Goal: Transaction & Acquisition: Purchase product/service

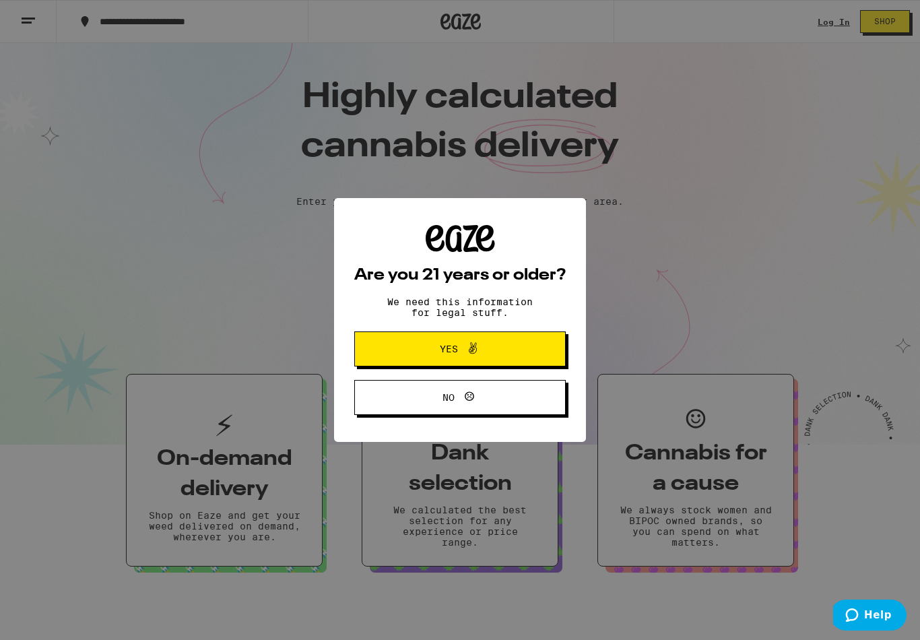
click at [505, 350] on span "Yes" at bounding box center [460, 349] width 102 height 18
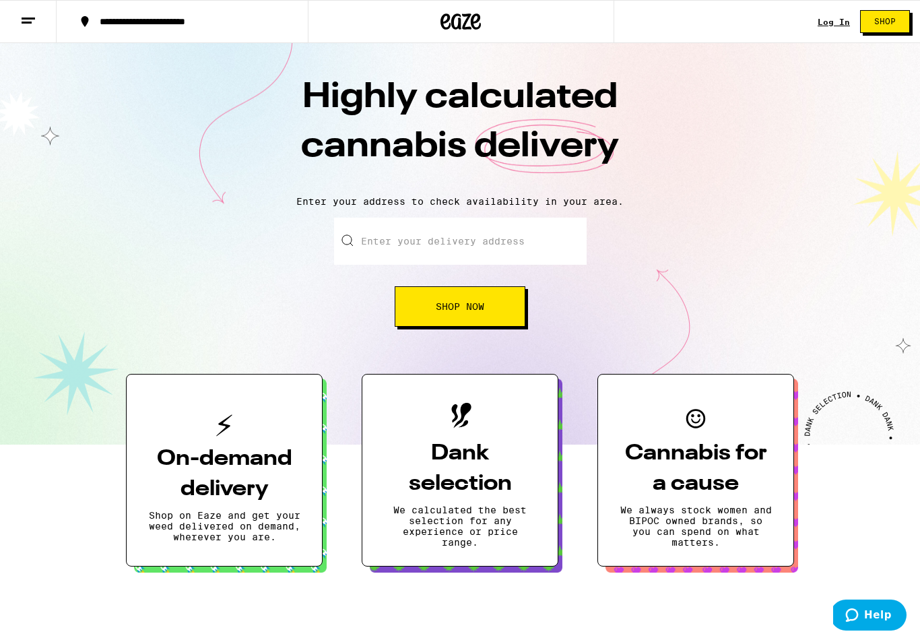
click at [833, 21] on div "Log In" at bounding box center [833, 22] width 32 height 9
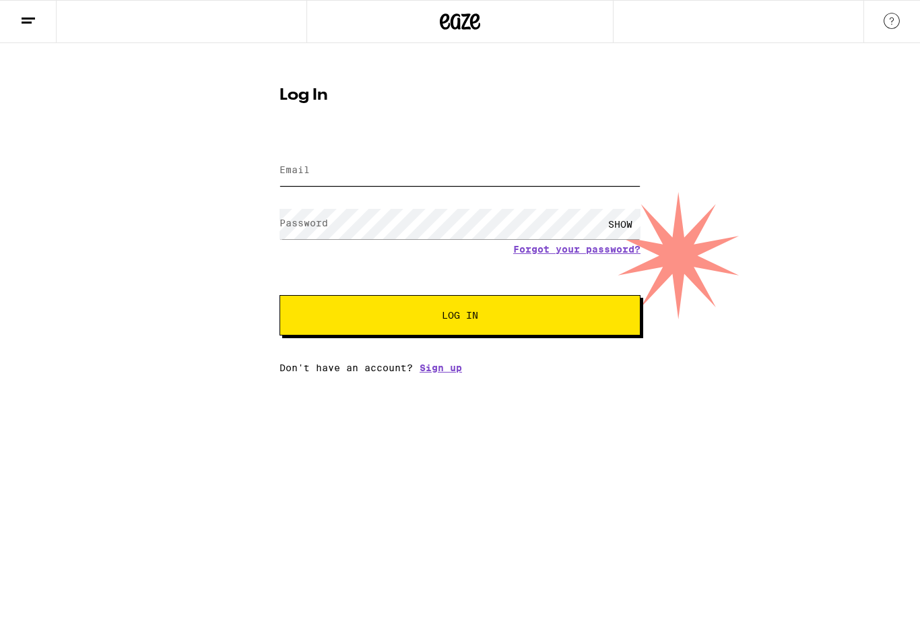
click at [321, 173] on input "Email" at bounding box center [459, 171] width 361 height 30
type input "drenik@gmail.com"
click at [460, 317] on button "Log In" at bounding box center [459, 315] width 361 height 40
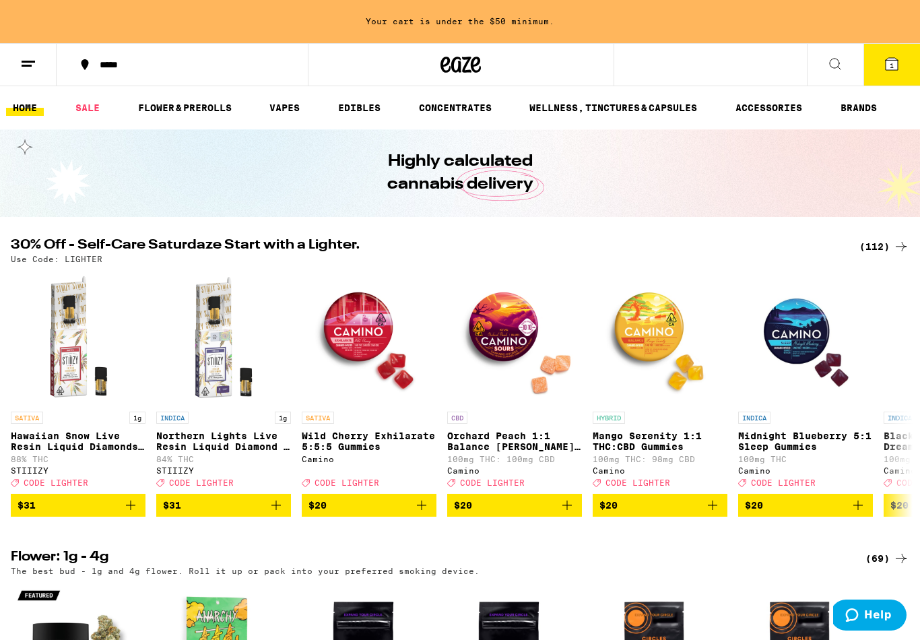
click at [678, 106] on link "WELLNESS, TINCTURES & CAPSULES" at bounding box center [612, 108] width 181 height 16
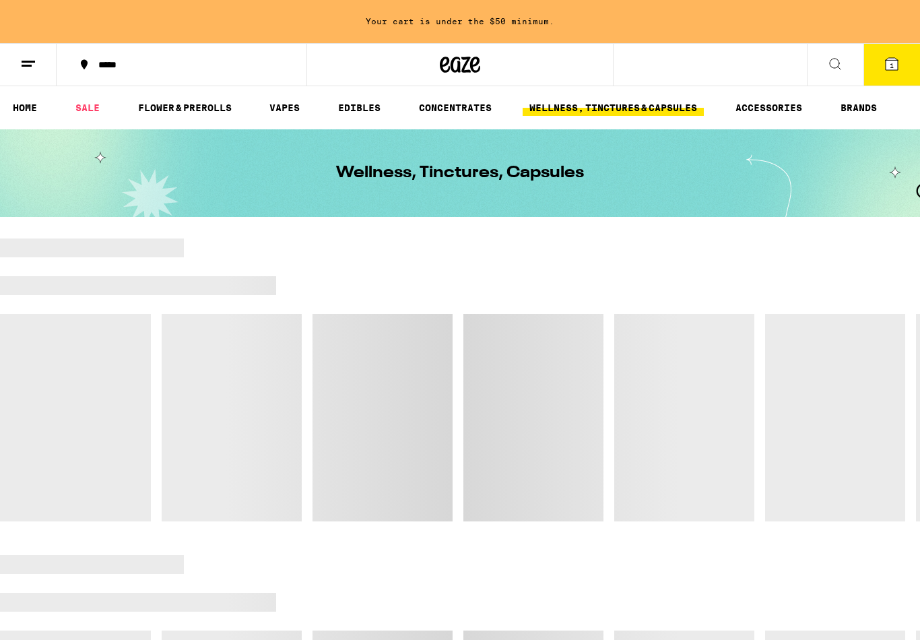
click at [841, 72] on button at bounding box center [835, 65] width 57 height 42
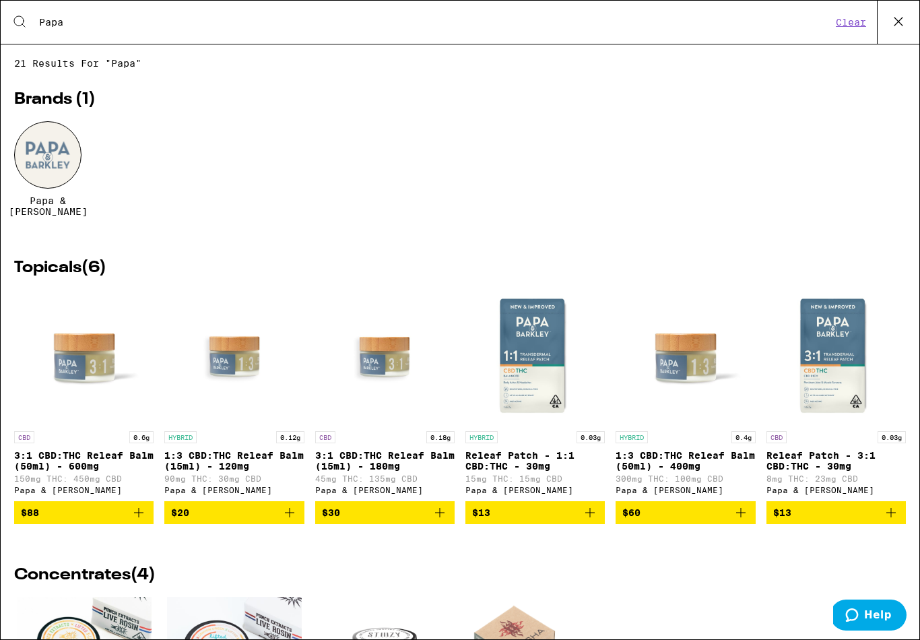
type input "Papa"
click at [59, 180] on div at bounding box center [47, 154] width 67 height 67
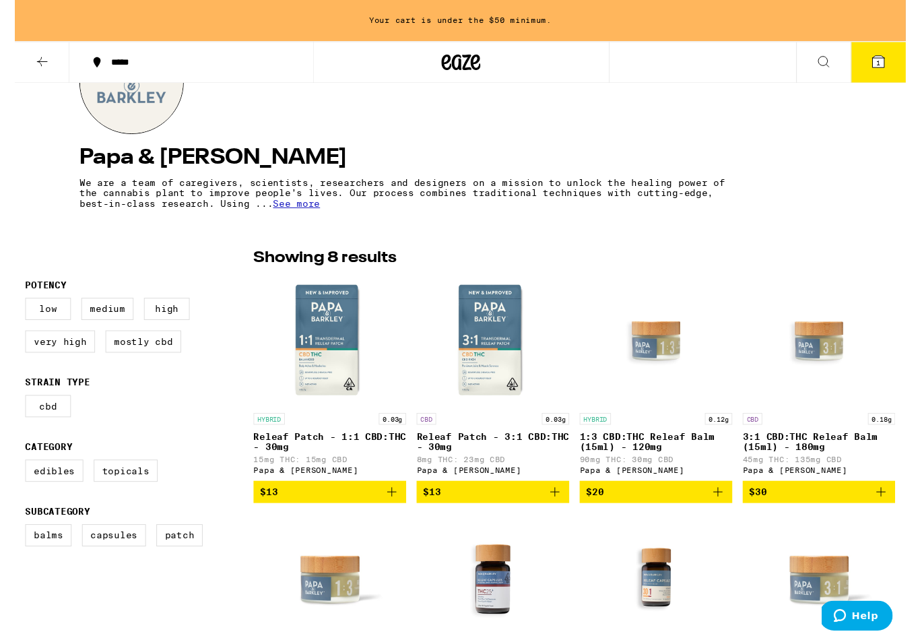
scroll to position [232, 0]
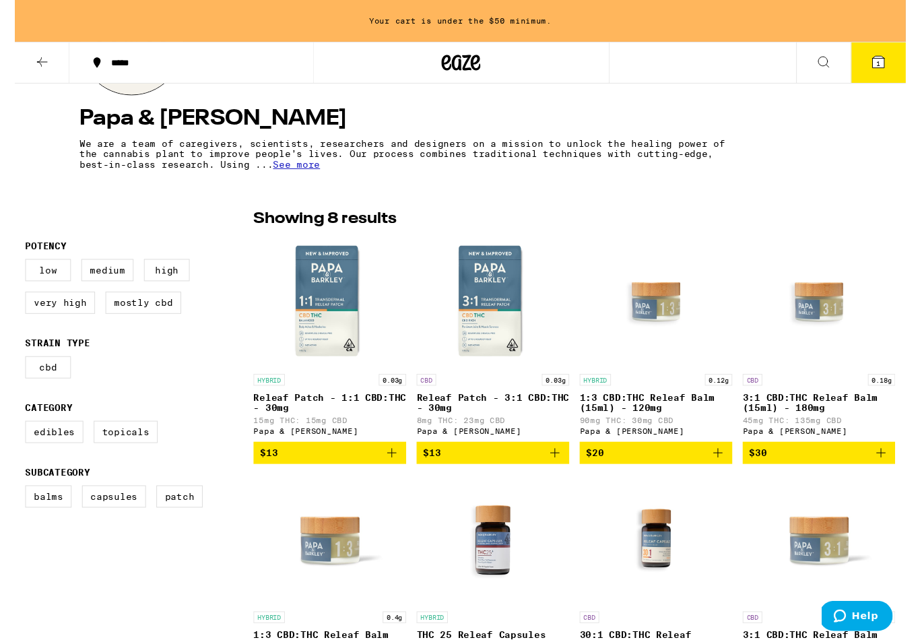
click at [390, 472] on icon "Add to bag" at bounding box center [388, 467] width 9 height 9
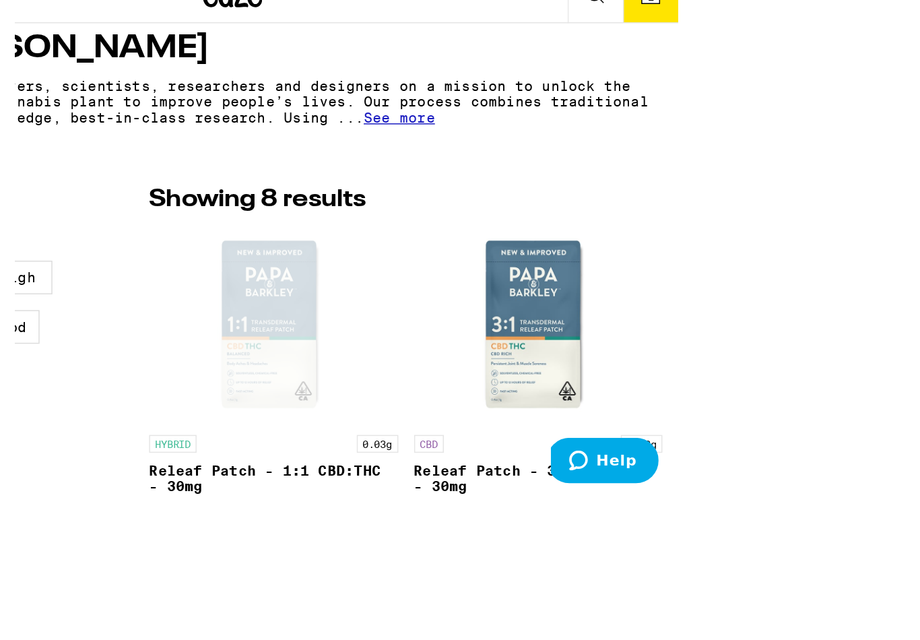
scroll to position [250, 0]
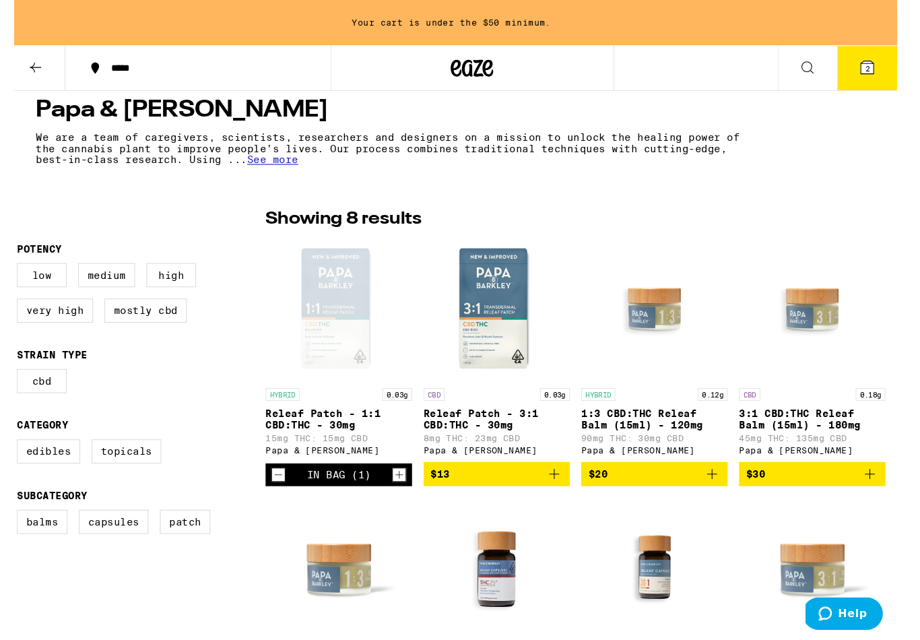
click at [460, 402] on p "Releaf Patch - 3:1 CBD:THC - 30mg" at bounding box center [465, 397] width 139 height 22
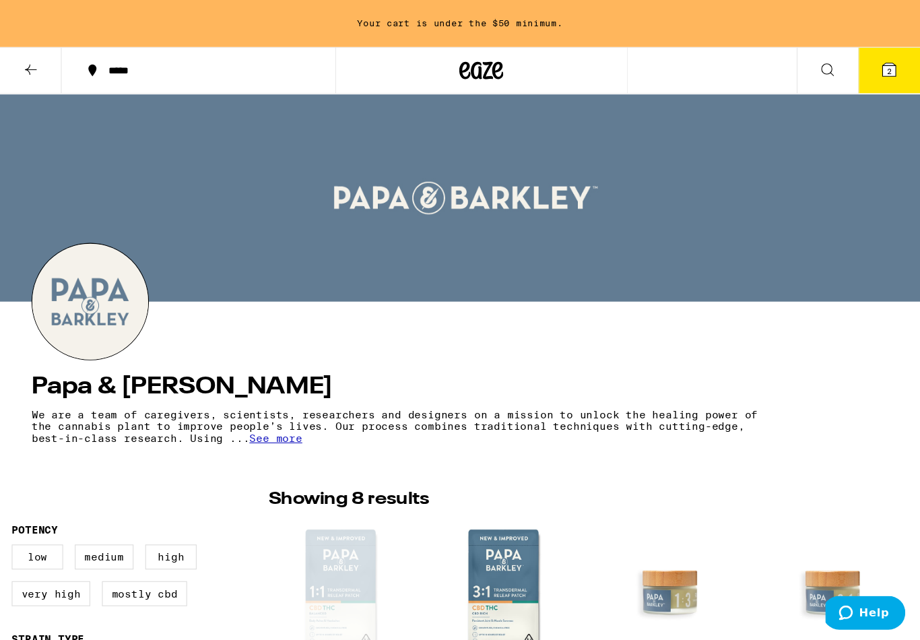
click at [328, 526] on div "Open page for Releaf Patch - 1:1 CBD:THC - 30mg from Papa & Barkley" at bounding box center [315, 544] width 135 height 135
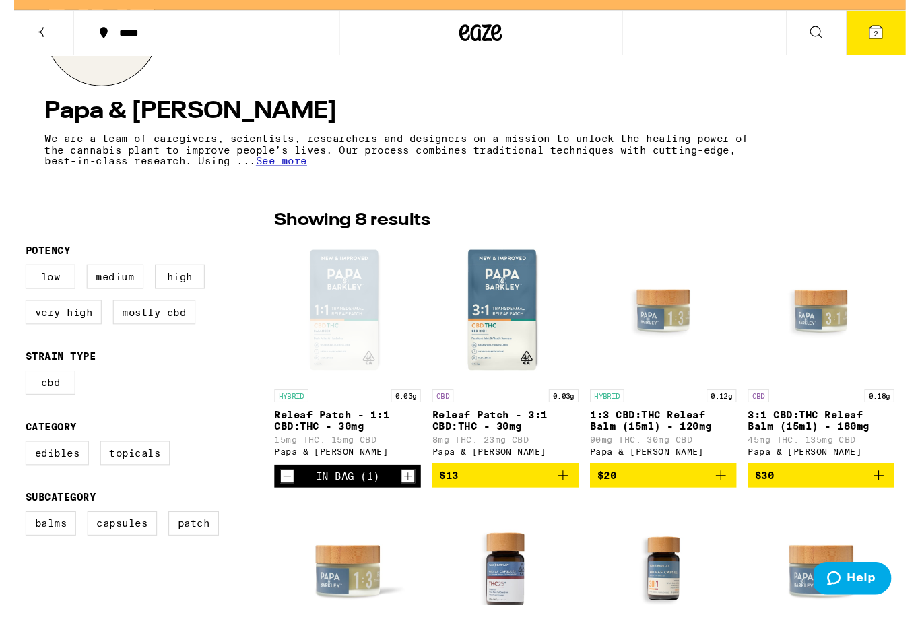
scroll to position [216, 0]
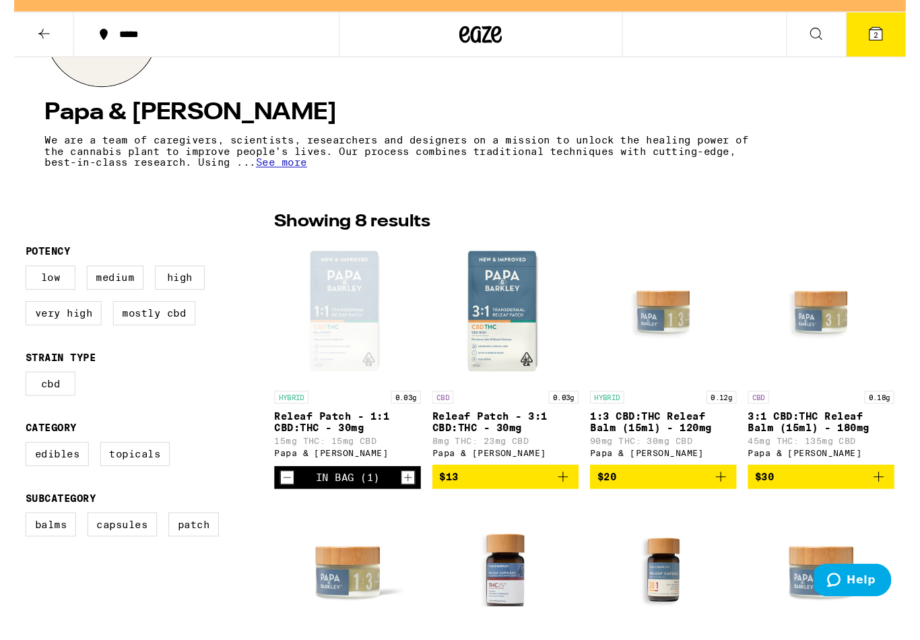
click at [528, 475] on icon "Add to bag" at bounding box center [520, 483] width 16 height 16
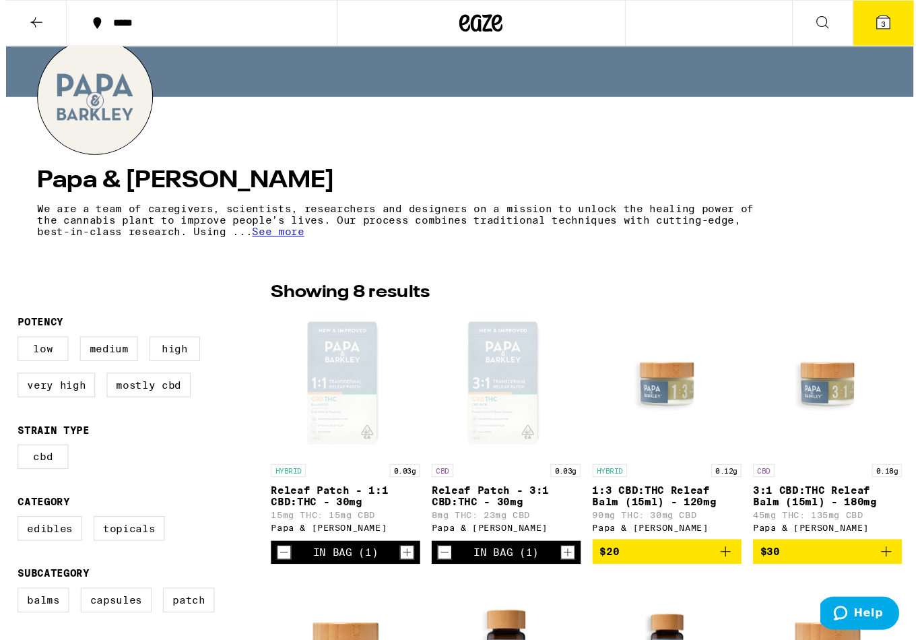
scroll to position [0, 0]
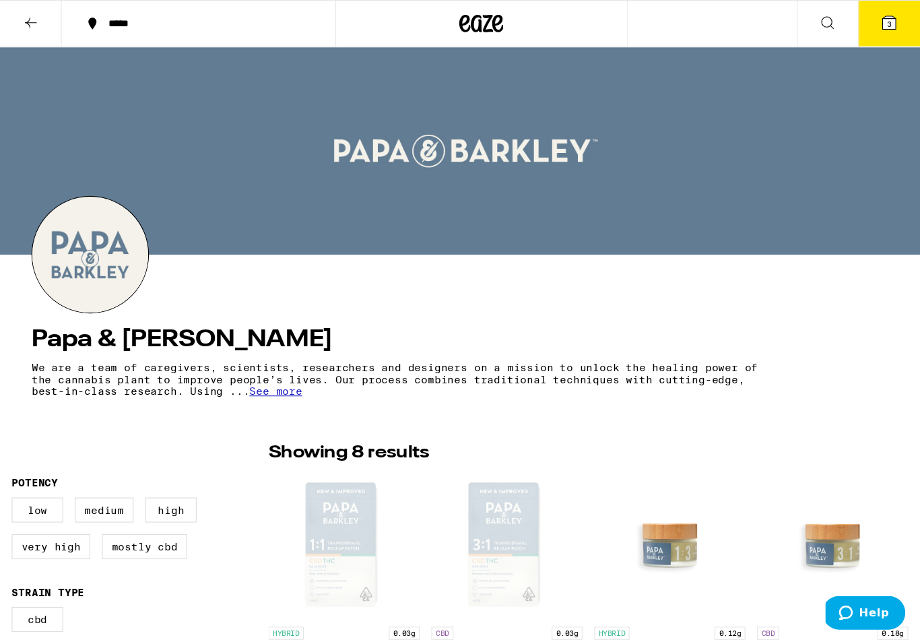
click at [26, 26] on icon at bounding box center [28, 21] width 16 height 16
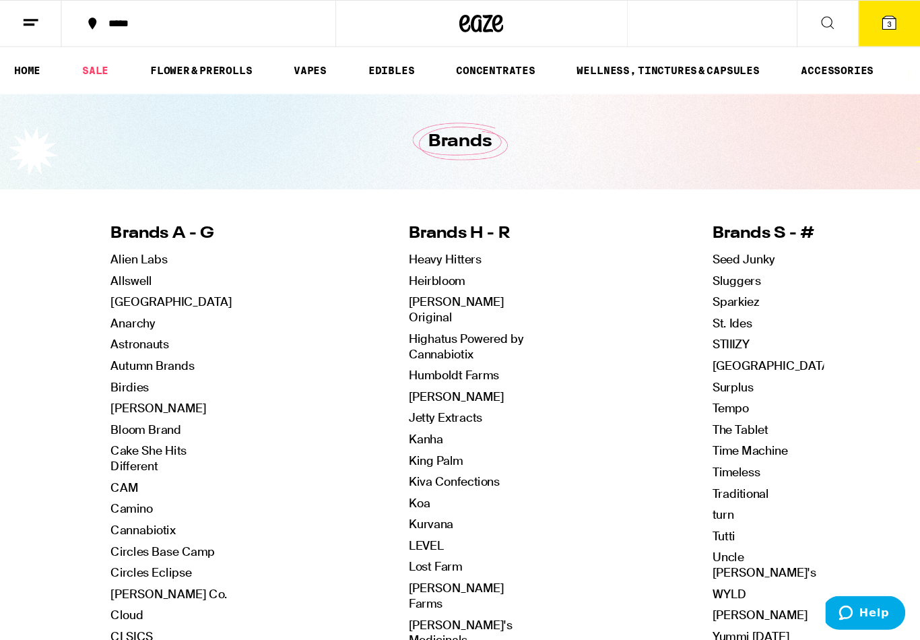
click at [182, 66] on link "FLOWER & PREROLLS" at bounding box center [184, 65] width 107 height 16
click at [193, 63] on link "FLOWER & PREROLLS" at bounding box center [184, 65] width 107 height 16
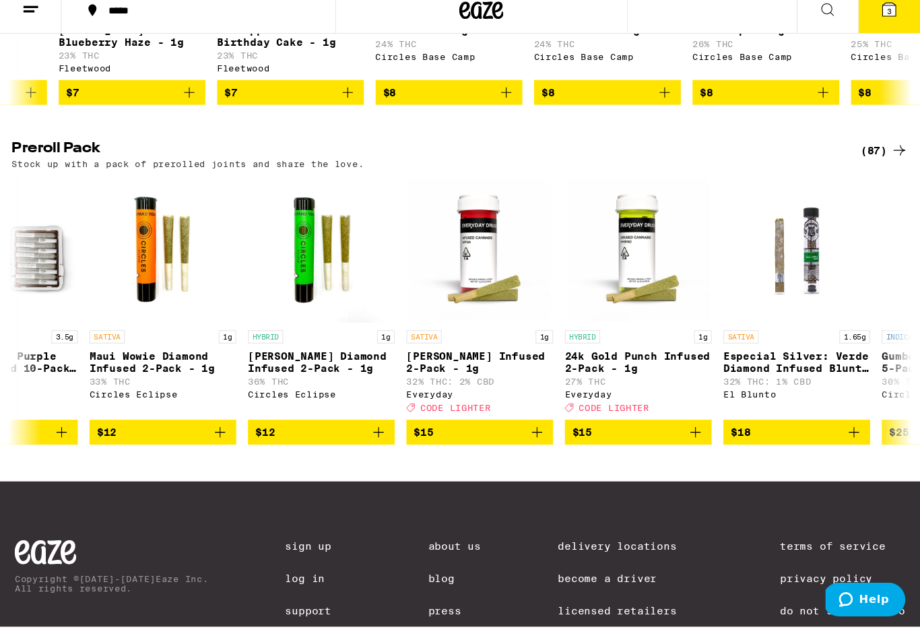
scroll to position [0, 73]
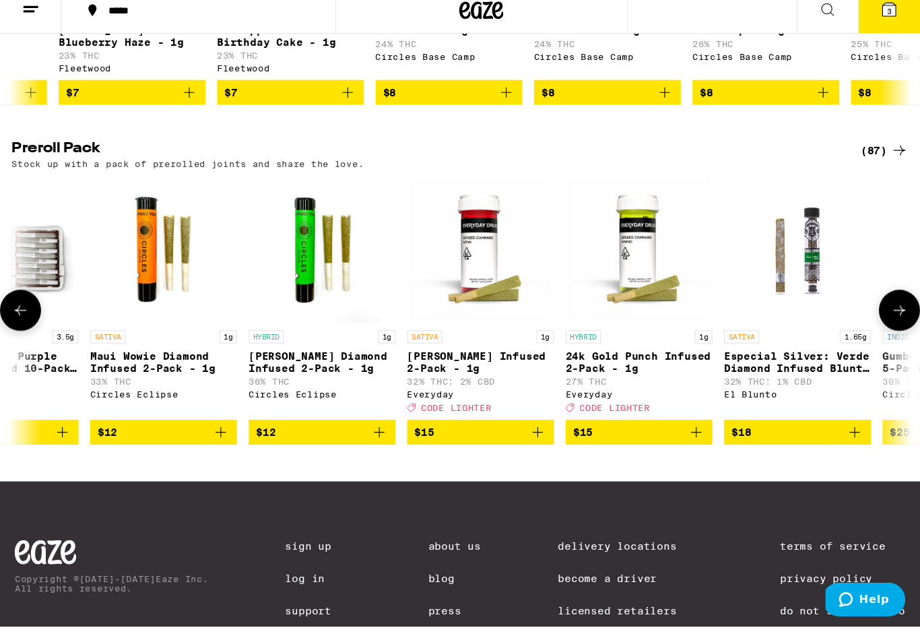
click at [588, 355] on p "24k Gold Punch Infused 2-Pack - 1g" at bounding box center [586, 345] width 135 height 22
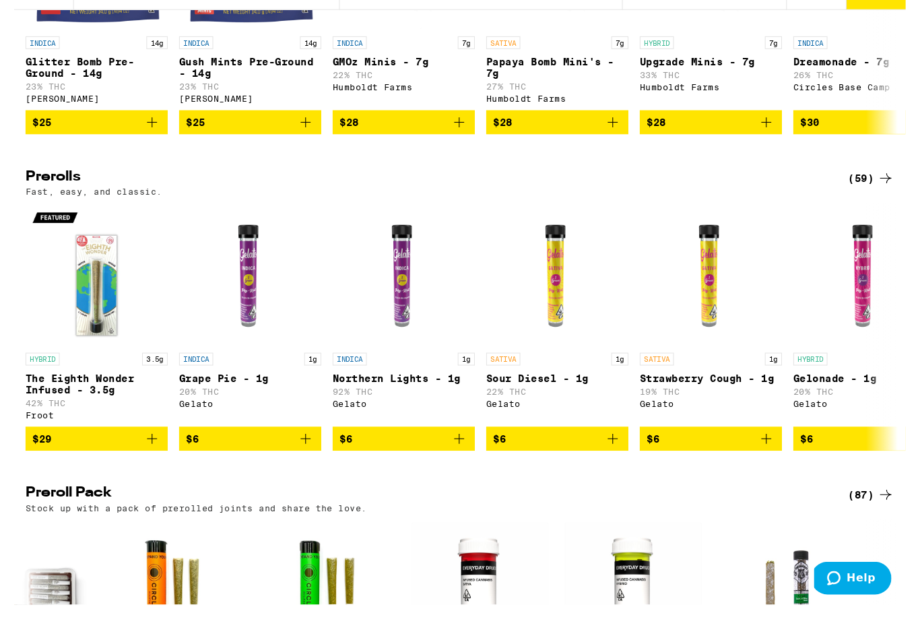
scroll to position [591, 0]
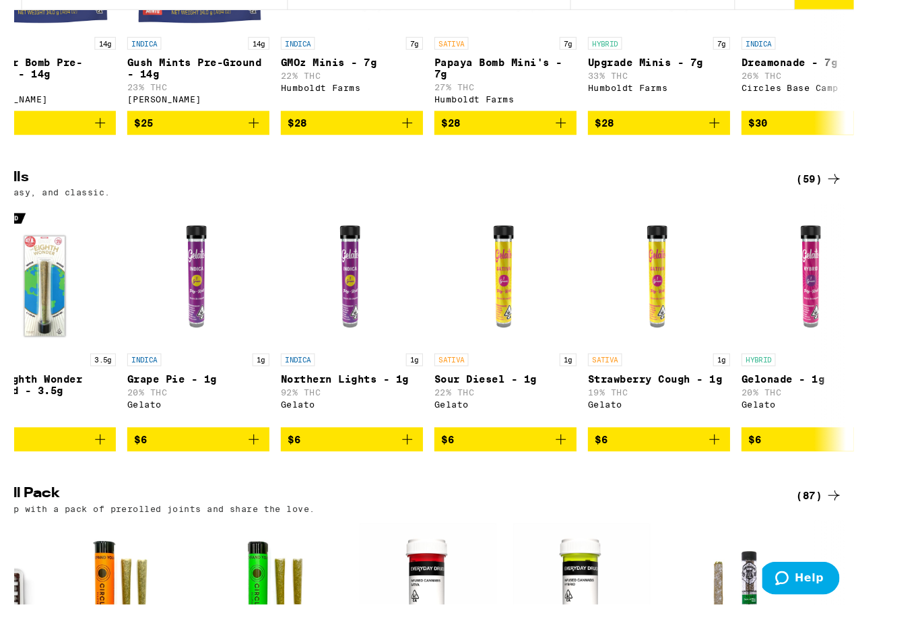
click at [417, 446] on icon "Add to bag" at bounding box center [421, 449] width 9 height 9
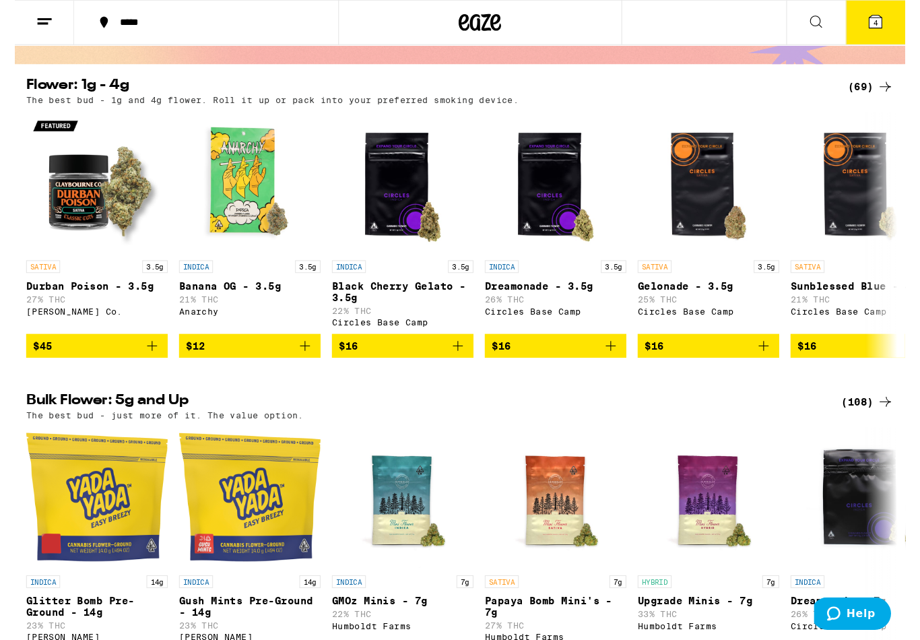
scroll to position [0, 0]
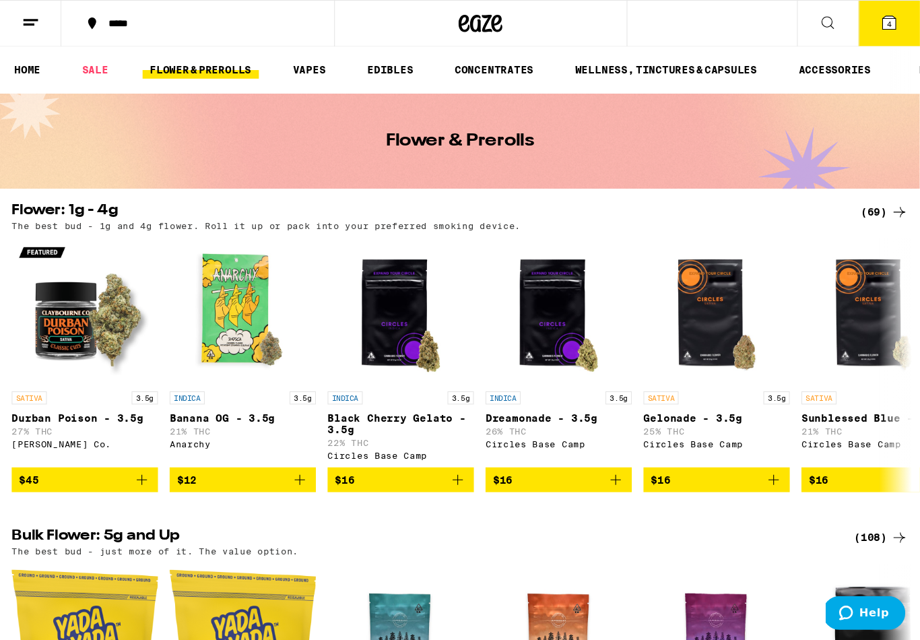
click at [288, 71] on link "VAPES" at bounding box center [285, 65] width 44 height 16
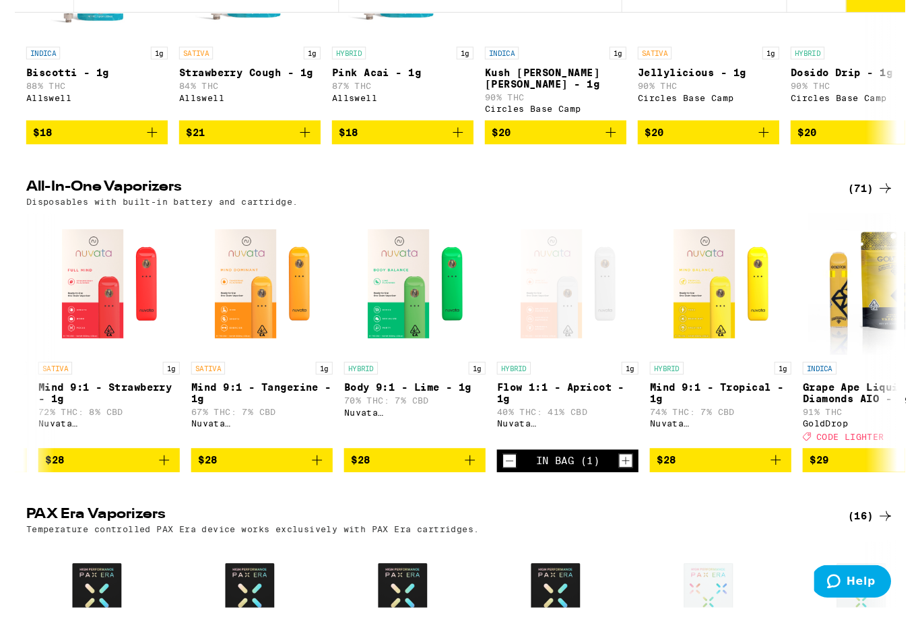
scroll to position [0, 716]
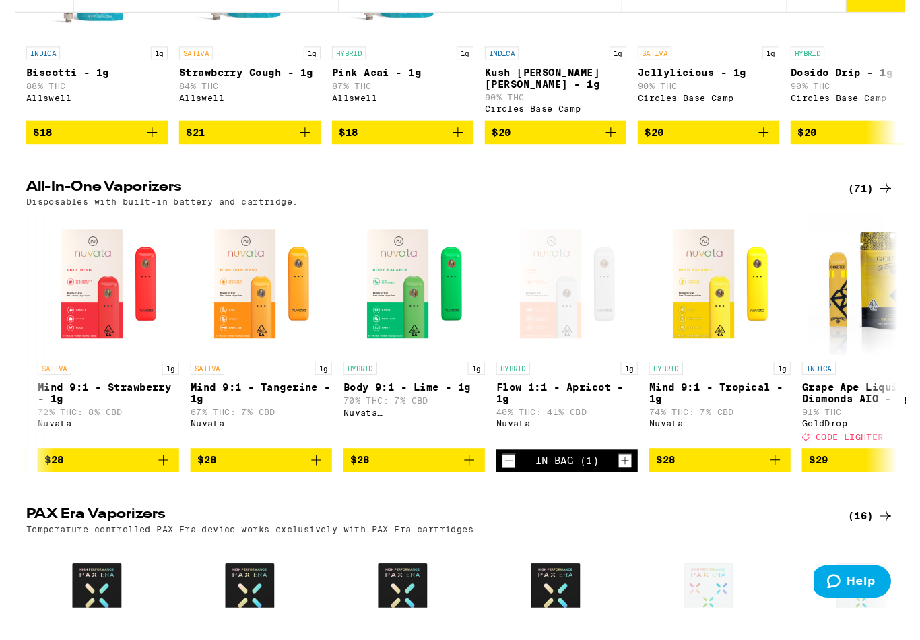
click at [473, 461] on icon "Decrement" at bounding box center [470, 469] width 12 height 16
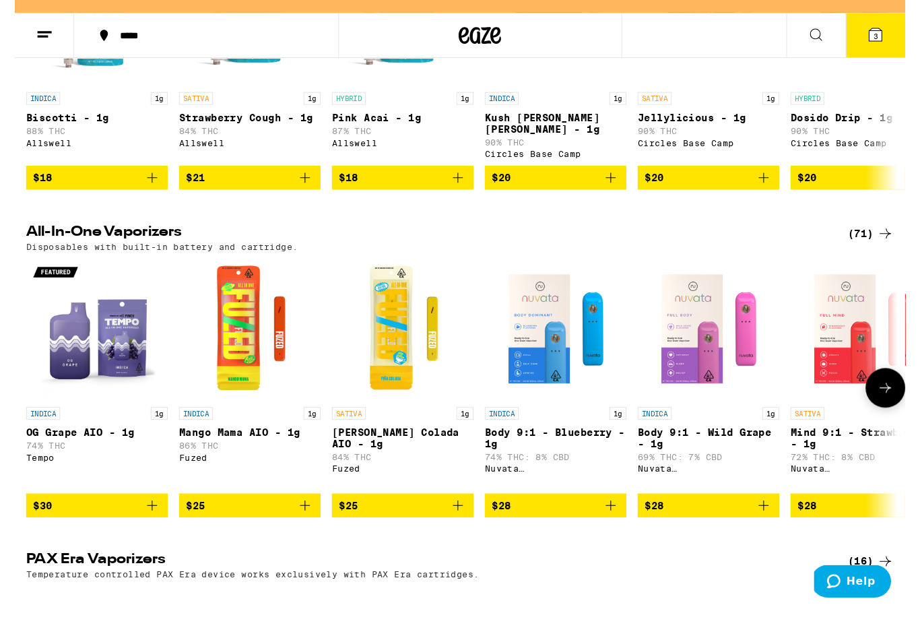
scroll to position [0, 0]
click at [381, 437] on p "Pina Colada AIO - 1g" at bounding box center [369, 448] width 135 height 22
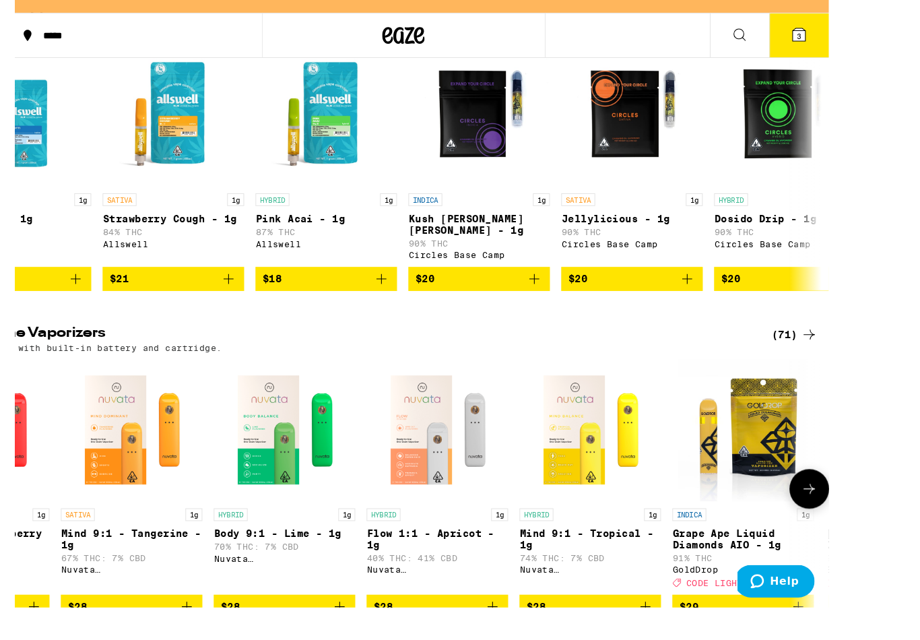
scroll to position [0, 770]
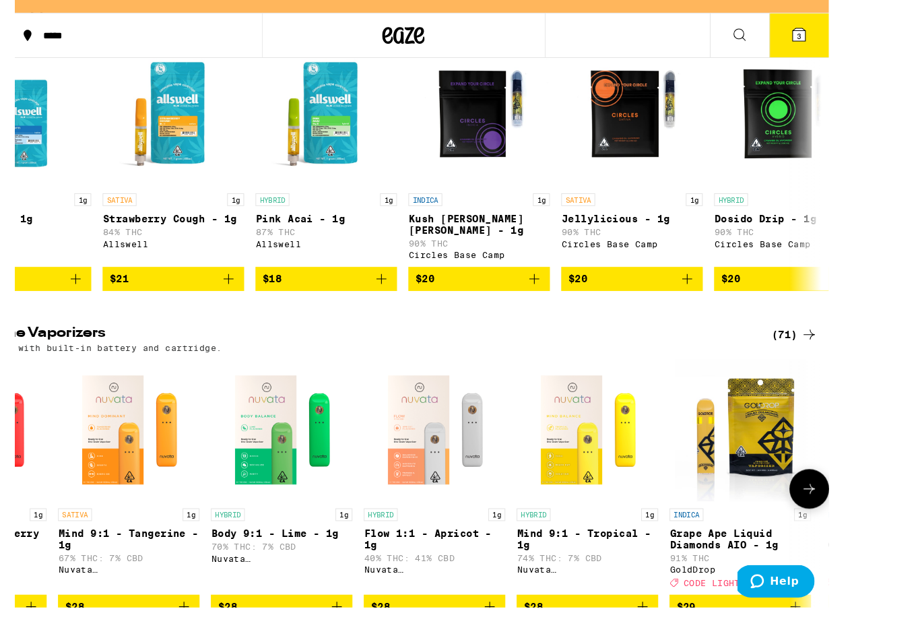
click at [422, 533] on p "Flow 1:1 - Apricot - 1g" at bounding box center [472, 544] width 135 height 22
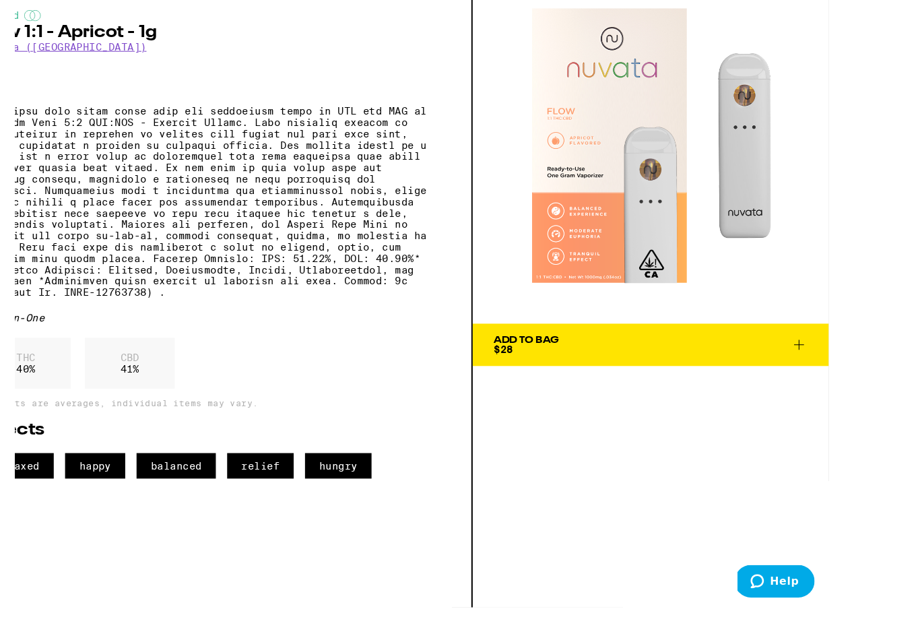
scroll to position [188, 0]
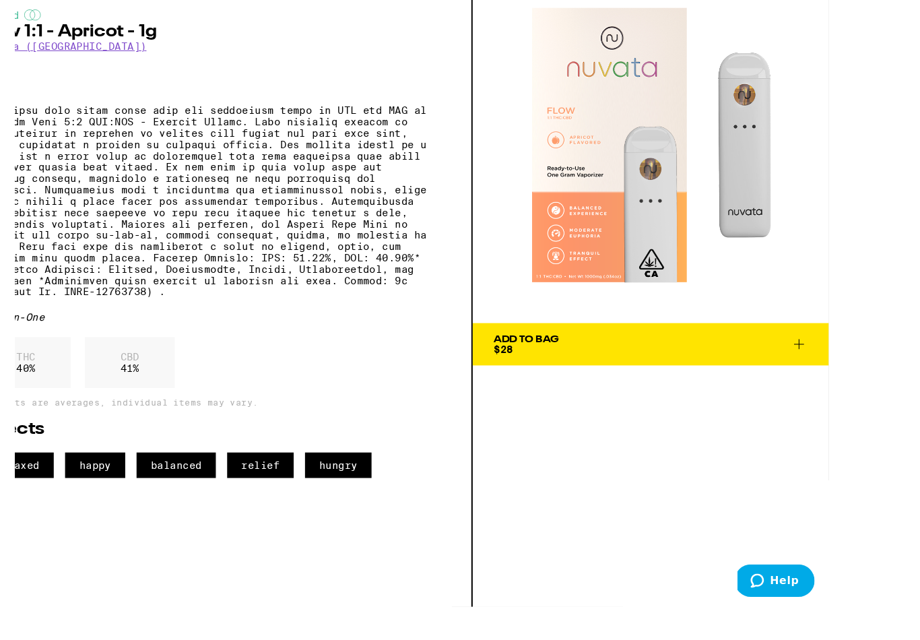
click at [818, 355] on icon at bounding box center [819, 359] width 16 height 16
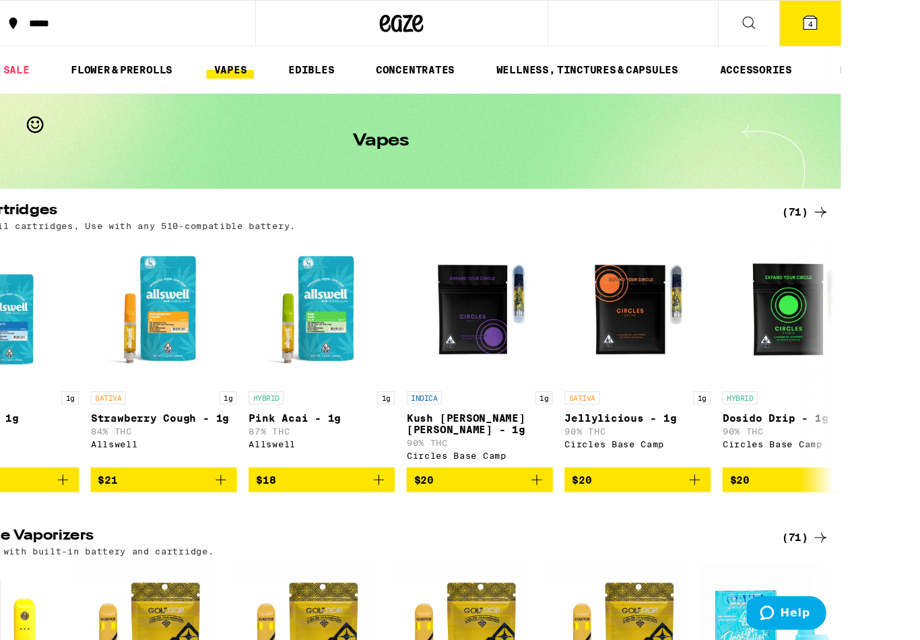
click at [728, 65] on link "ACCESSORIES" at bounding box center [768, 65] width 80 height 16
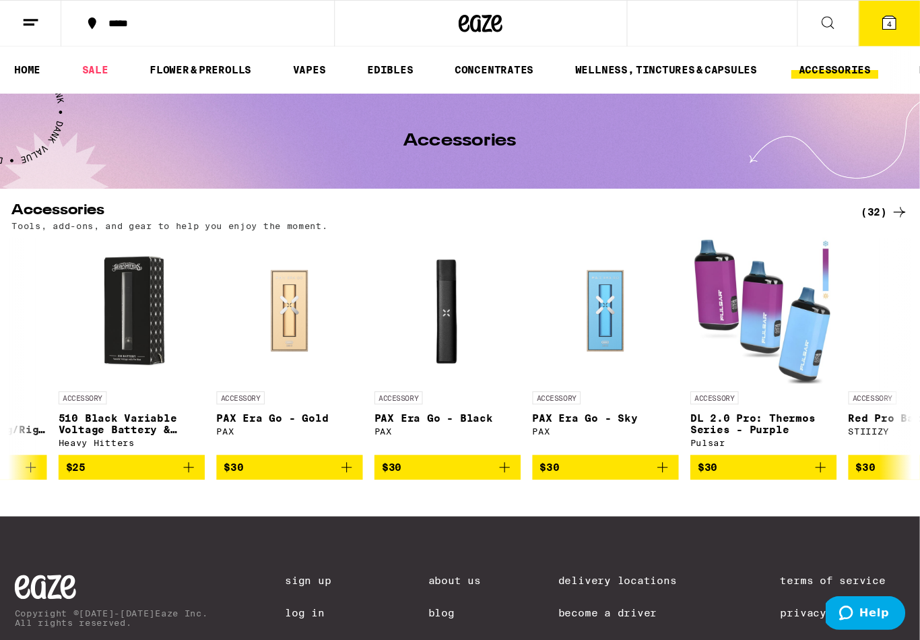
scroll to position [0, 3159]
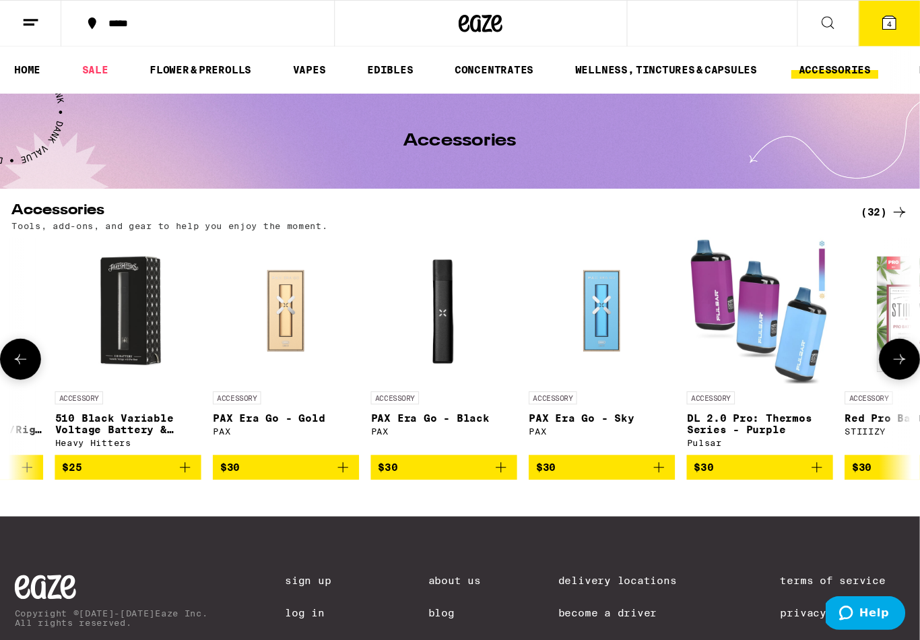
click at [262, 389] on p "PAX Era Go - Gold" at bounding box center [263, 384] width 135 height 11
click at [556, 385] on p "PAX Era Go - Sky" at bounding box center [554, 384] width 135 height 11
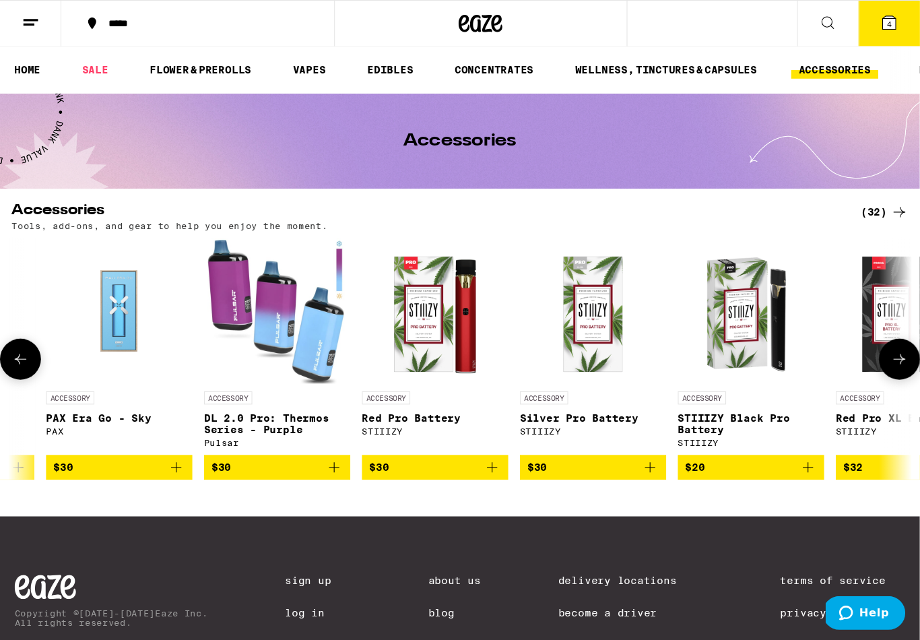
scroll to position [0, 3606]
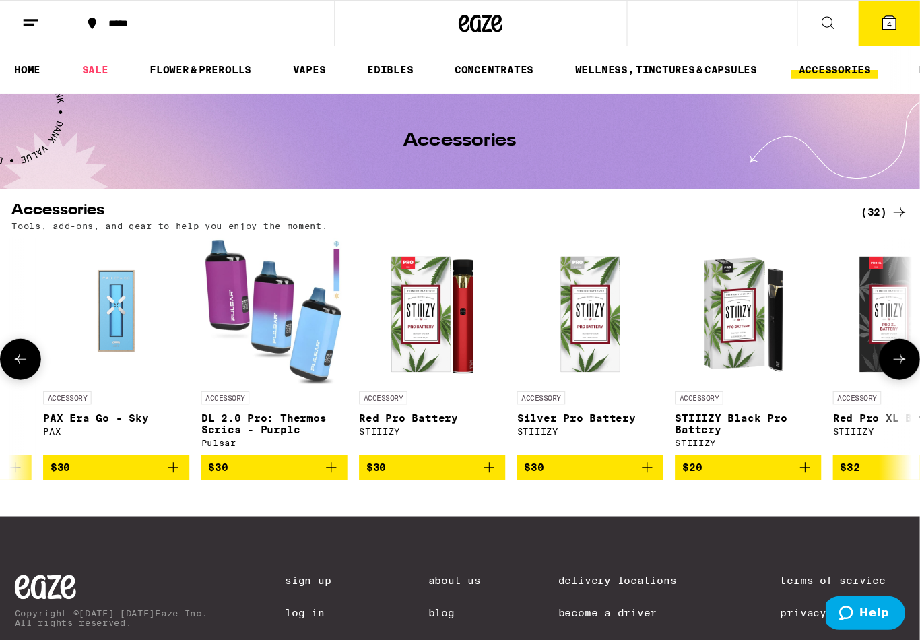
click at [685, 386] on p "STIIIZY Black Pro Battery" at bounding box center [688, 390] width 135 height 22
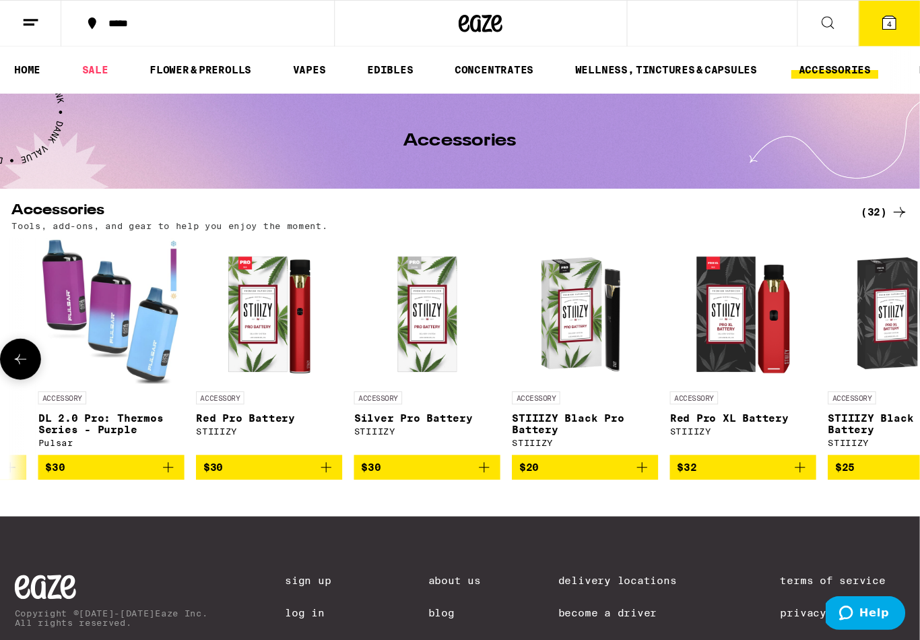
scroll to position [0, 3755]
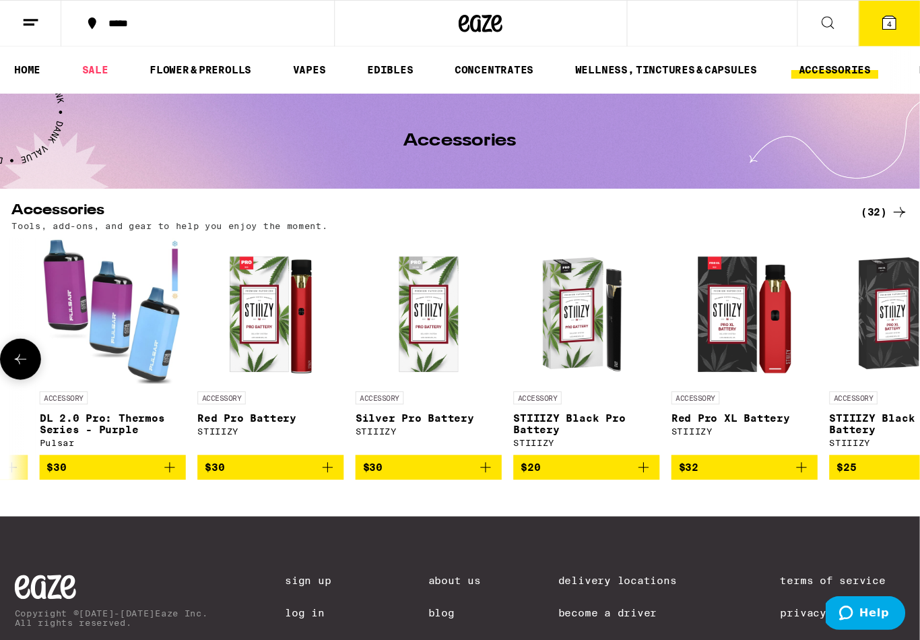
click at [542, 401] on p "STIIIZY Black Pro Battery" at bounding box center [540, 390] width 135 height 22
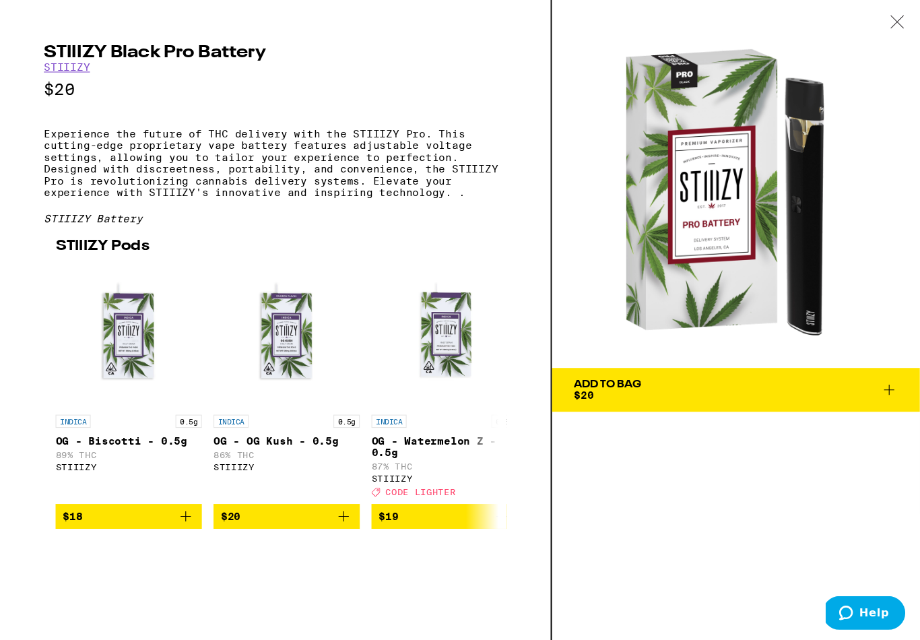
click at [590, 359] on div "Add To Bag" at bounding box center [559, 353] width 62 height 9
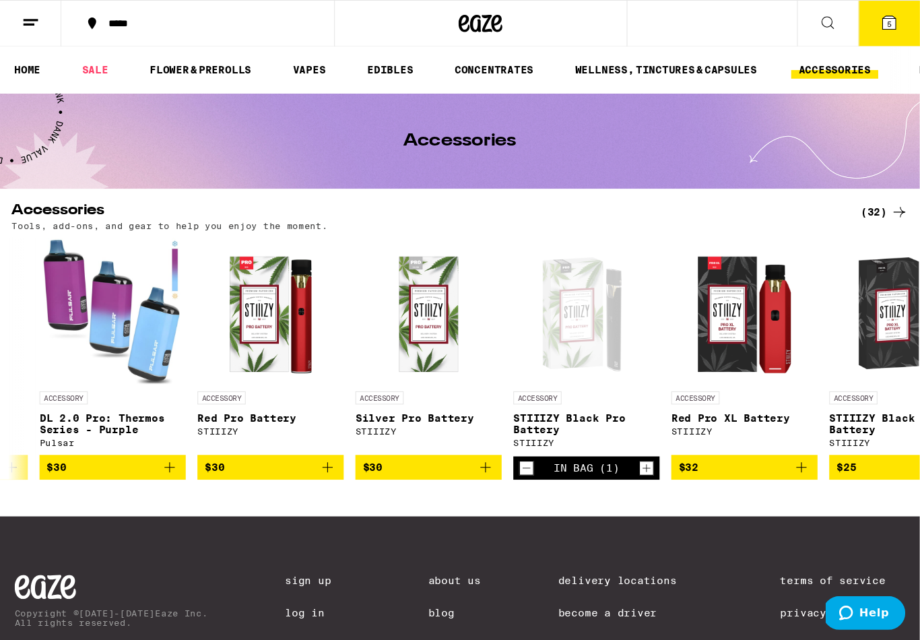
click at [284, 70] on link "VAPES" at bounding box center [285, 65] width 44 height 16
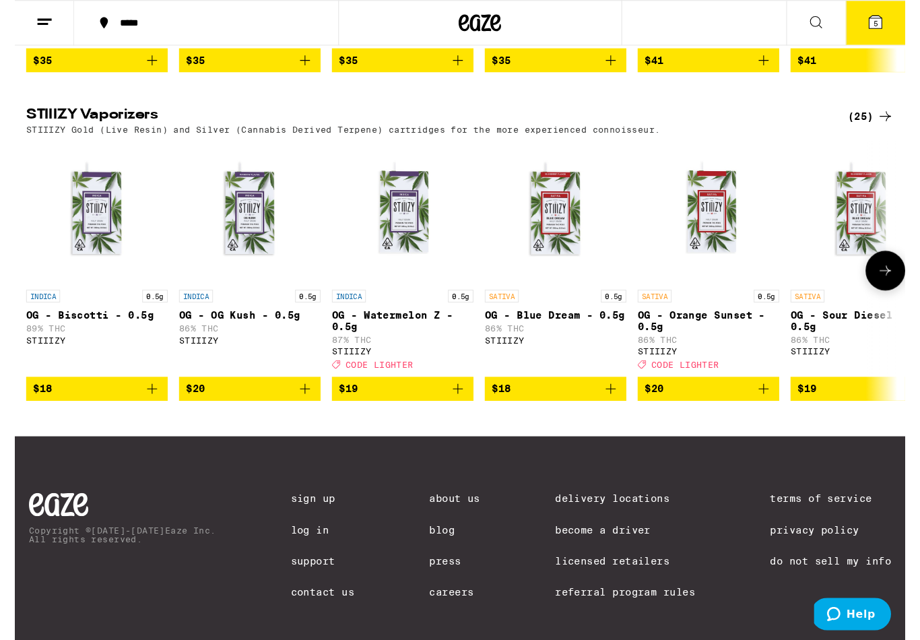
scroll to position [996, 0]
click at [95, 305] on p "OG - Biscotti - 0.5g" at bounding box center [78, 299] width 135 height 11
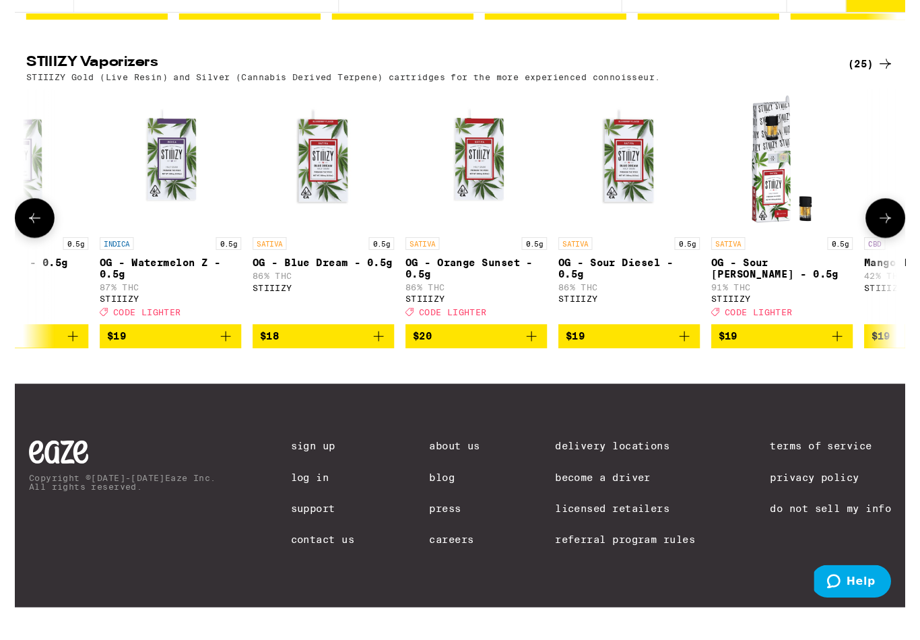
scroll to position [0, 242]
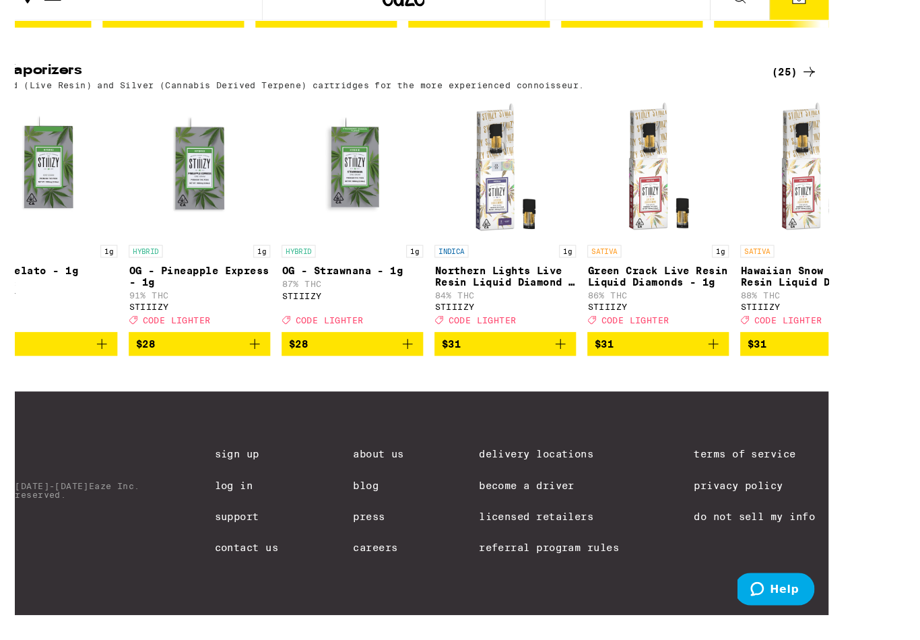
scroll to position [0, 2737]
click at [634, 275] on p "Green Crack Live Resin Liquid Diamonds - 1g" at bounding box center [685, 286] width 135 height 22
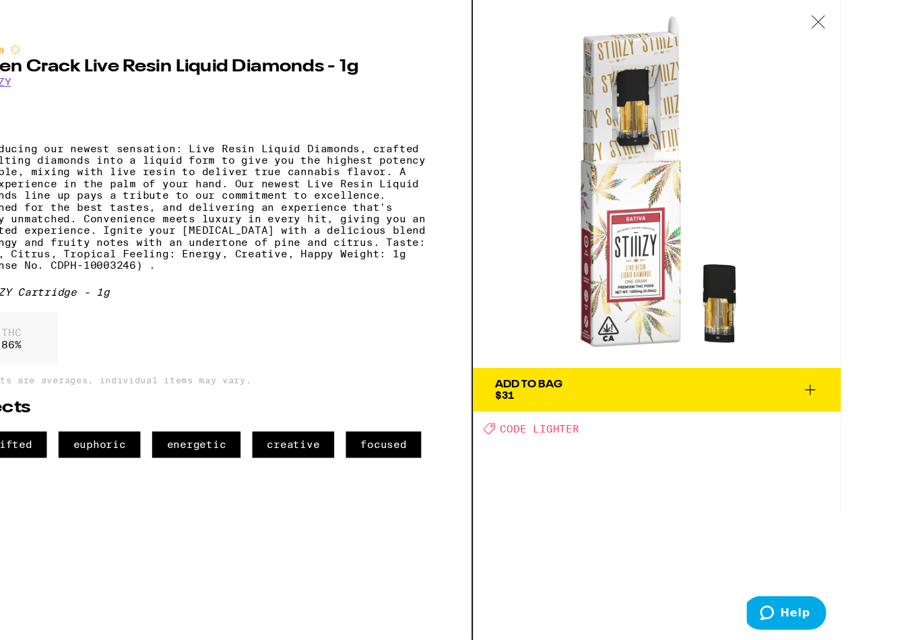
scroll to position [452, 0]
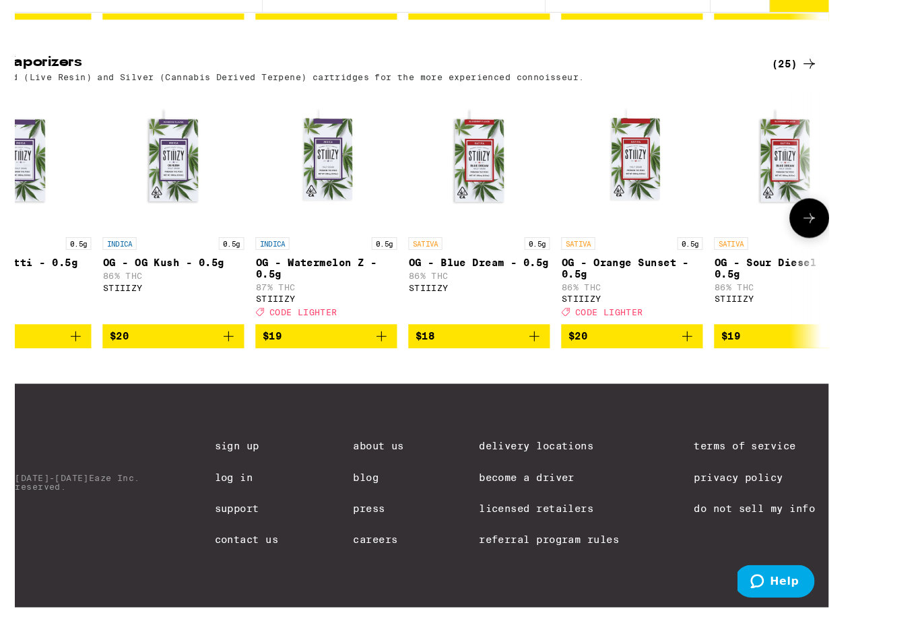
click at [827, 230] on icon at bounding box center [828, 238] width 16 height 16
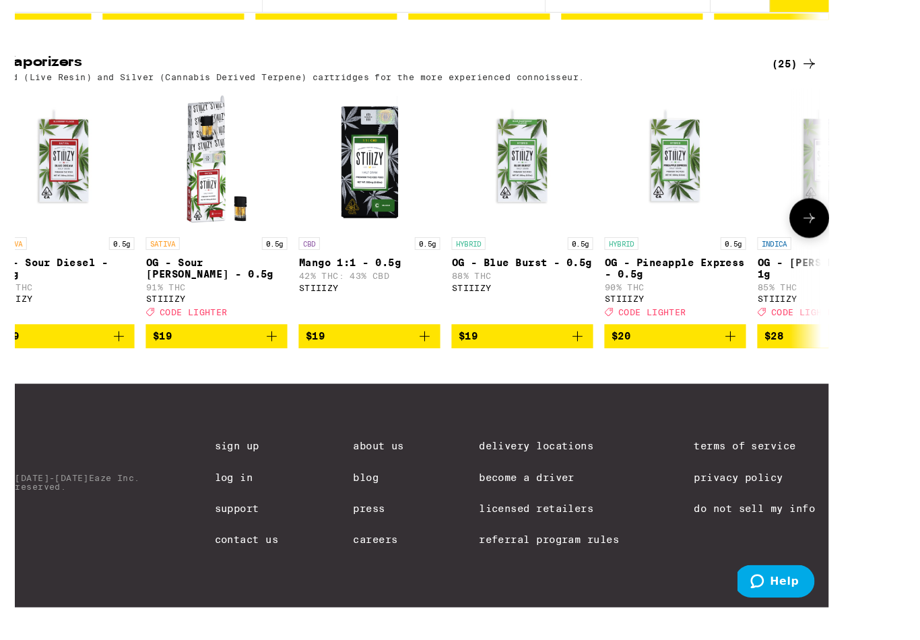
scroll to position [0, 751]
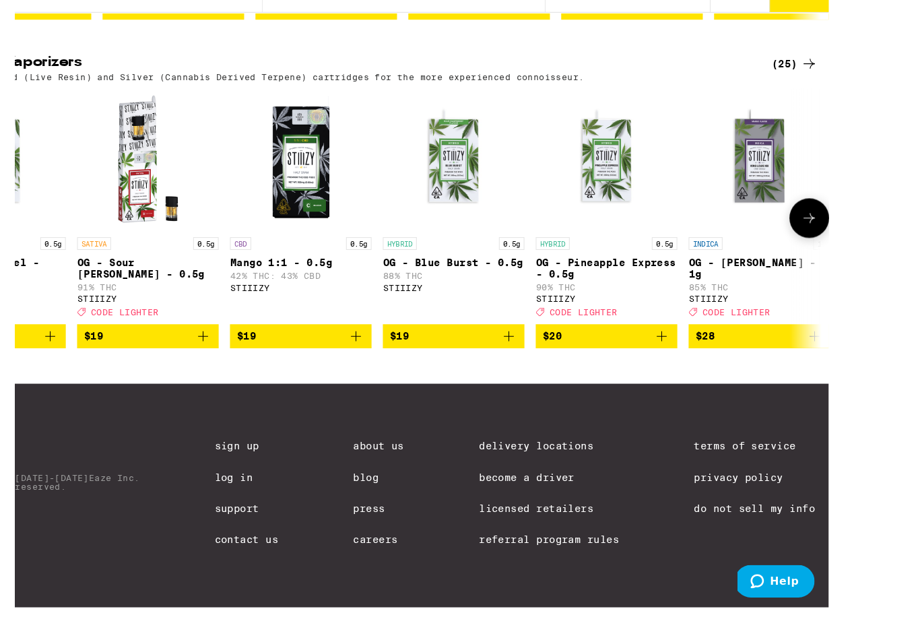
click at [578, 275] on p "OG - Pineapple Express - 0.5g" at bounding box center [635, 286] width 135 height 22
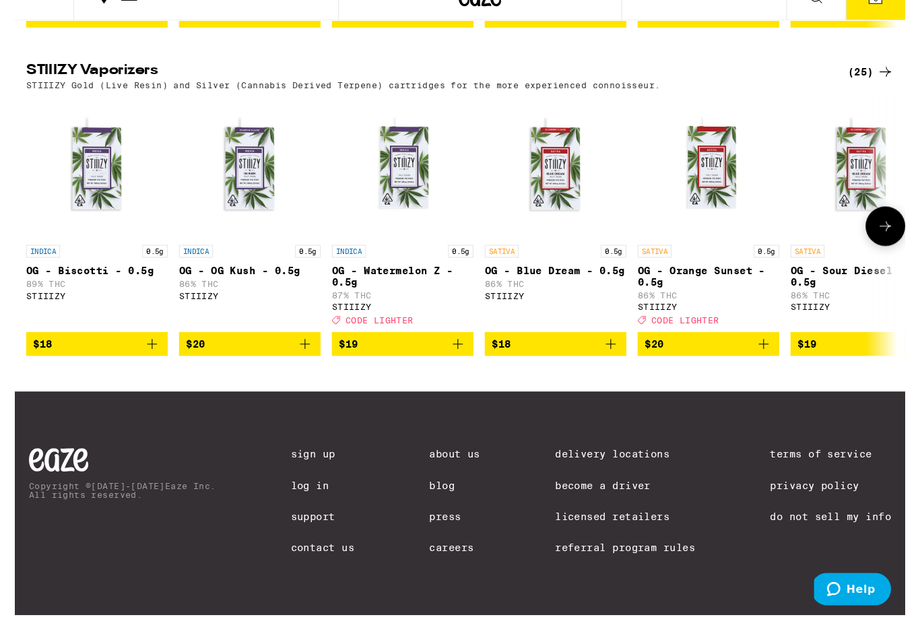
click at [214, 275] on p "OG - OG Kush - 0.5g" at bounding box center [223, 280] width 135 height 11
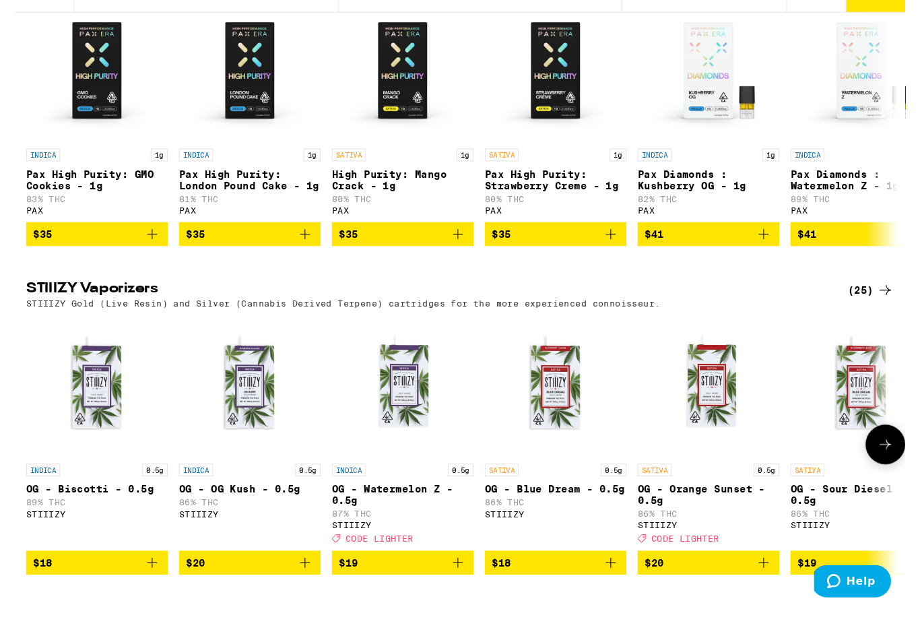
scroll to position [1025, 0]
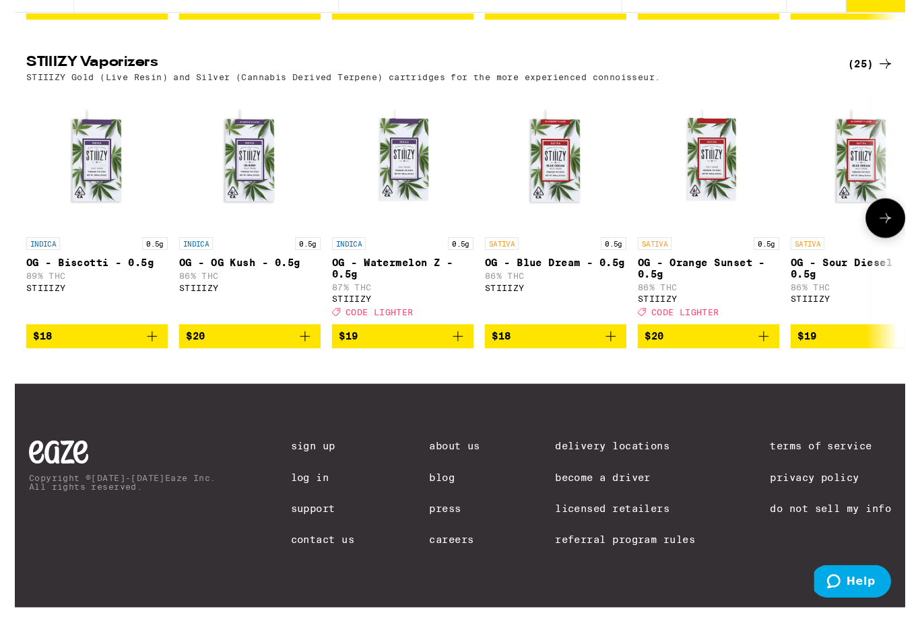
click at [789, 275] on p "OG - Sour Diesel - 0.5g" at bounding box center [805, 286] width 135 height 22
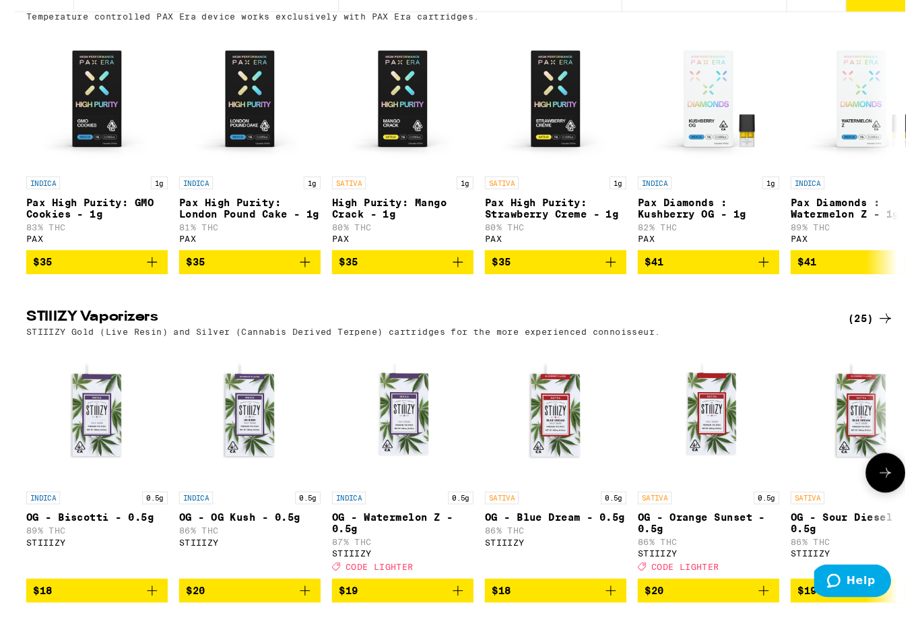
scroll to position [1025, 0]
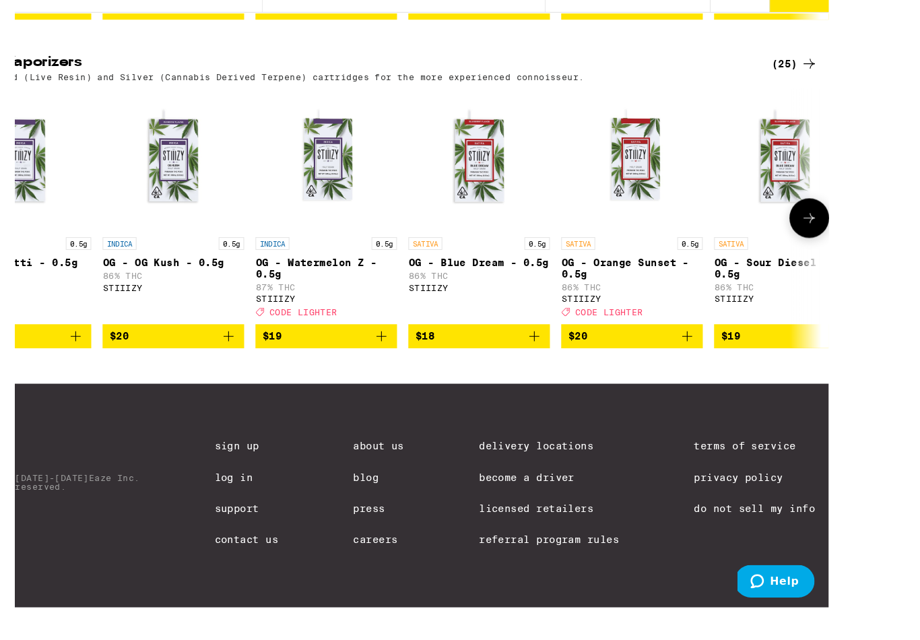
click at [850, 344] on icon "Add to bag" at bounding box center [858, 351] width 16 height 16
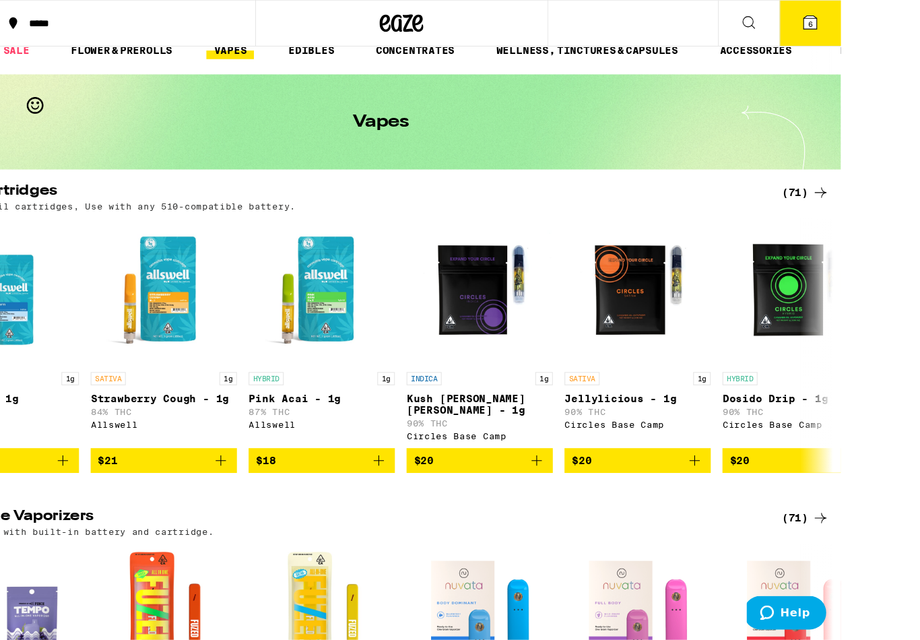
scroll to position [0, 0]
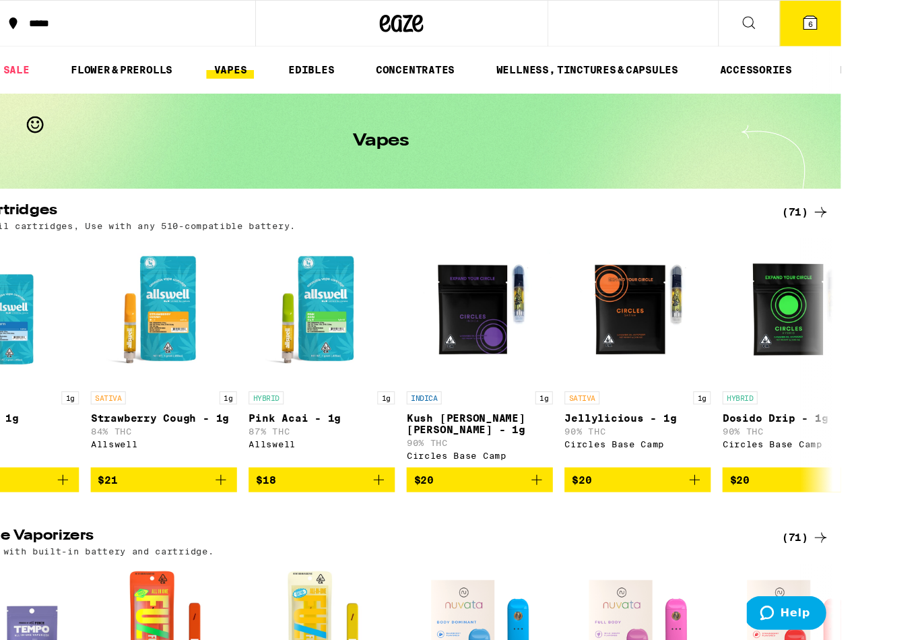
click at [824, 22] on icon at bounding box center [819, 21] width 12 height 12
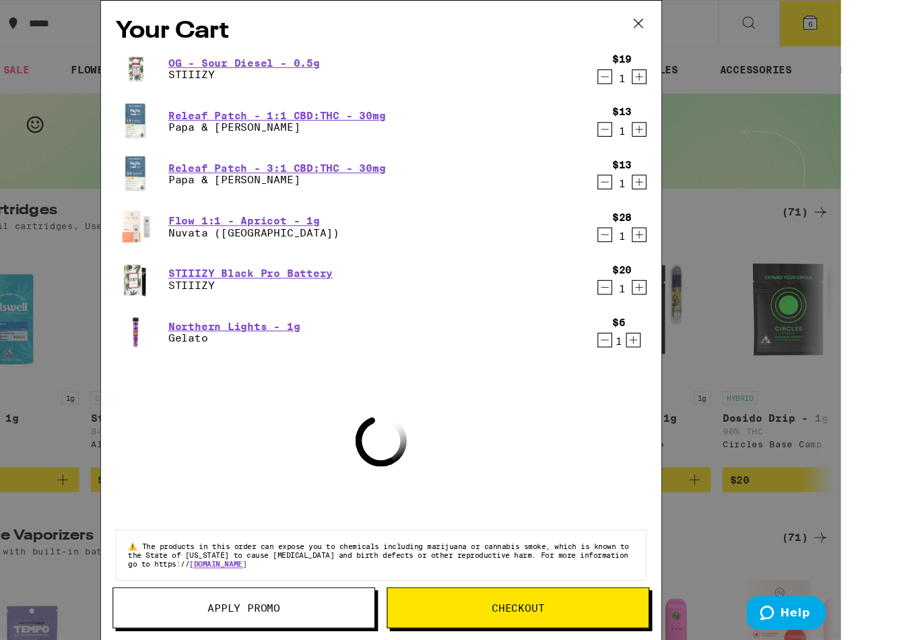
click at [623, 216] on icon "Decrement" at bounding box center [629, 216] width 12 height 16
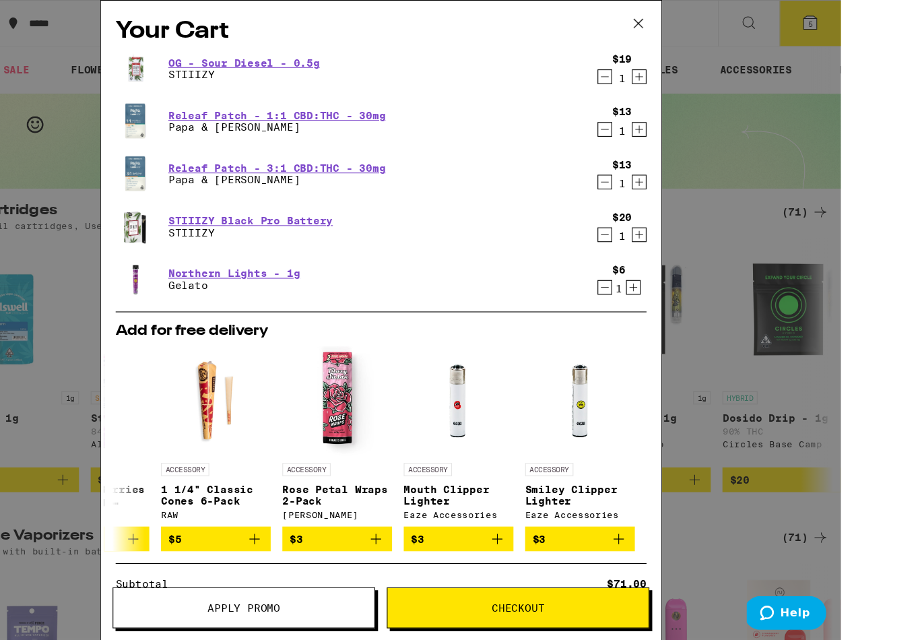
scroll to position [0, 629]
click at [650, 27] on icon at bounding box center [660, 21] width 20 height 20
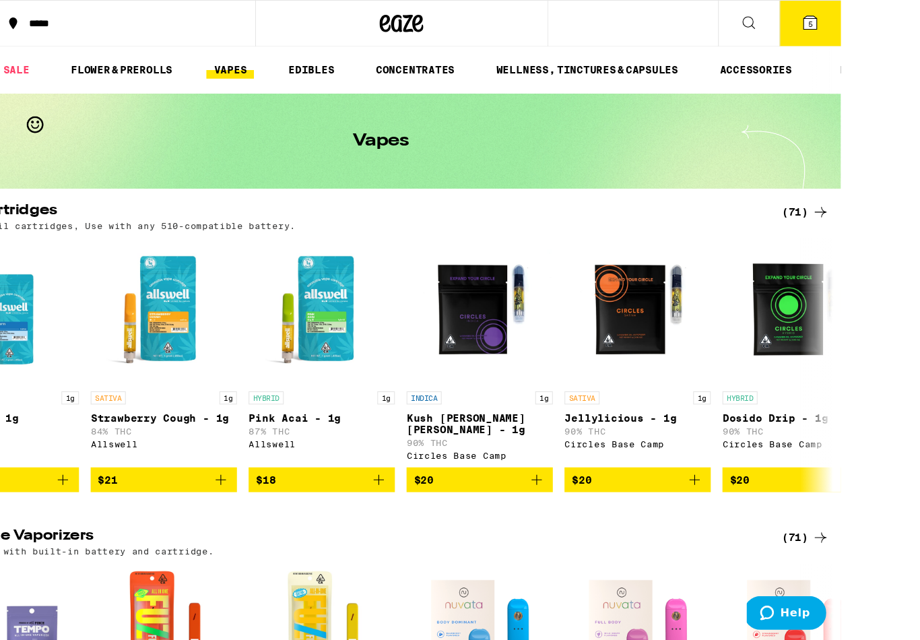
click at [331, 59] on link "EDIBLES" at bounding box center [359, 65] width 56 height 16
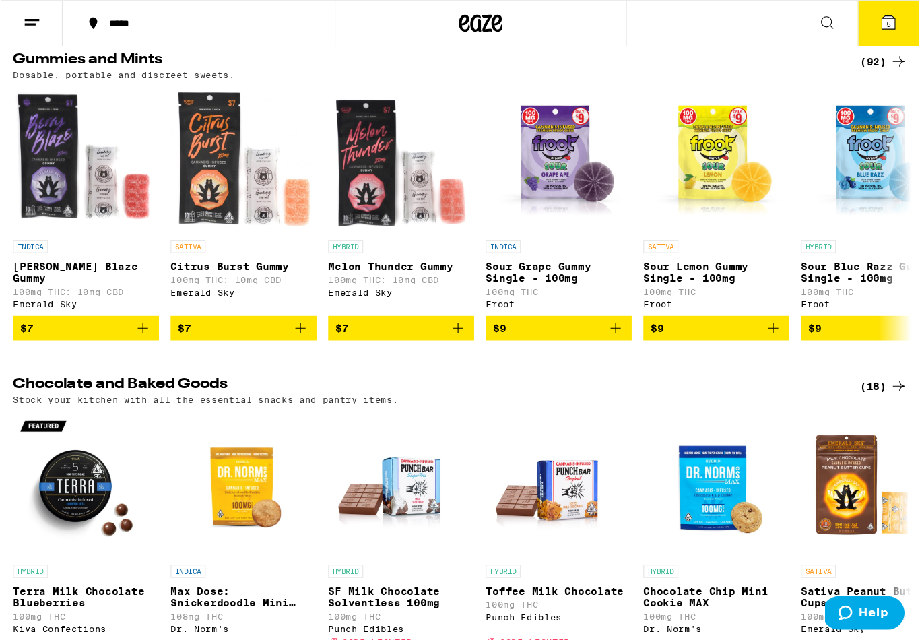
scroll to position [109, 0]
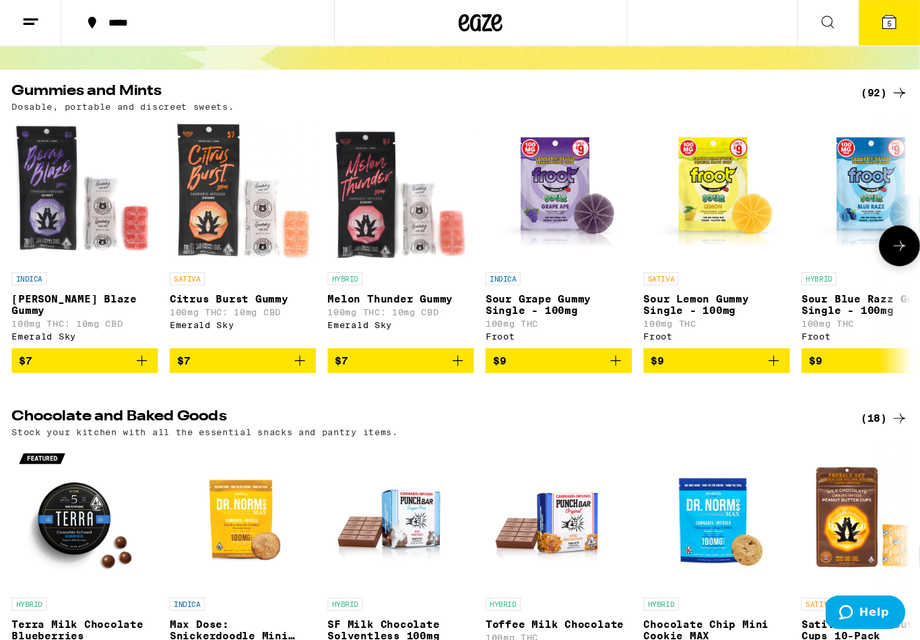
click at [73, 287] on div "INDICA Berry Blaze Gummy 100mg THC: 10mg CBD Emerald Sky" at bounding box center [78, 282] width 135 height 63
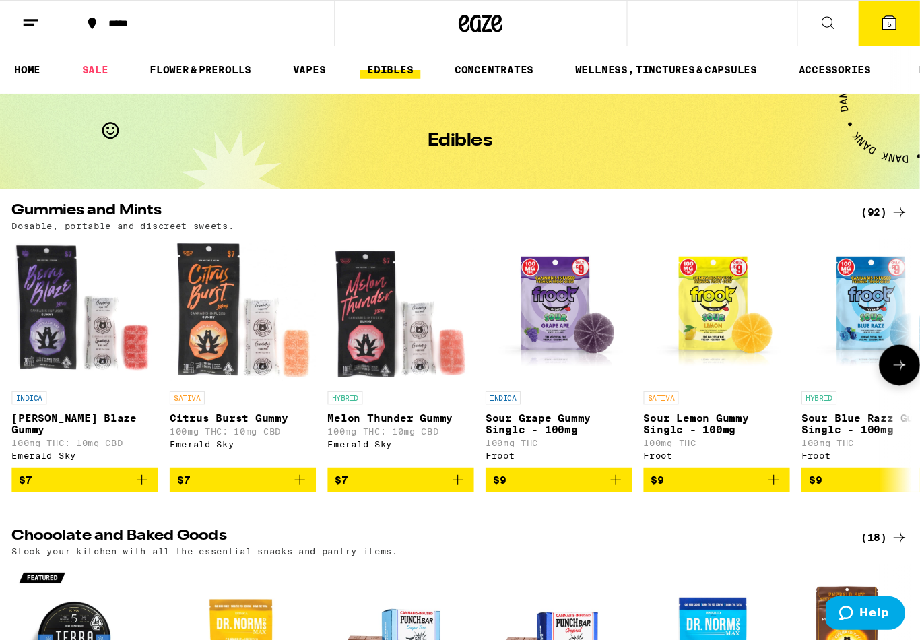
click at [277, 450] on icon "Add to bag" at bounding box center [276, 442] width 16 height 16
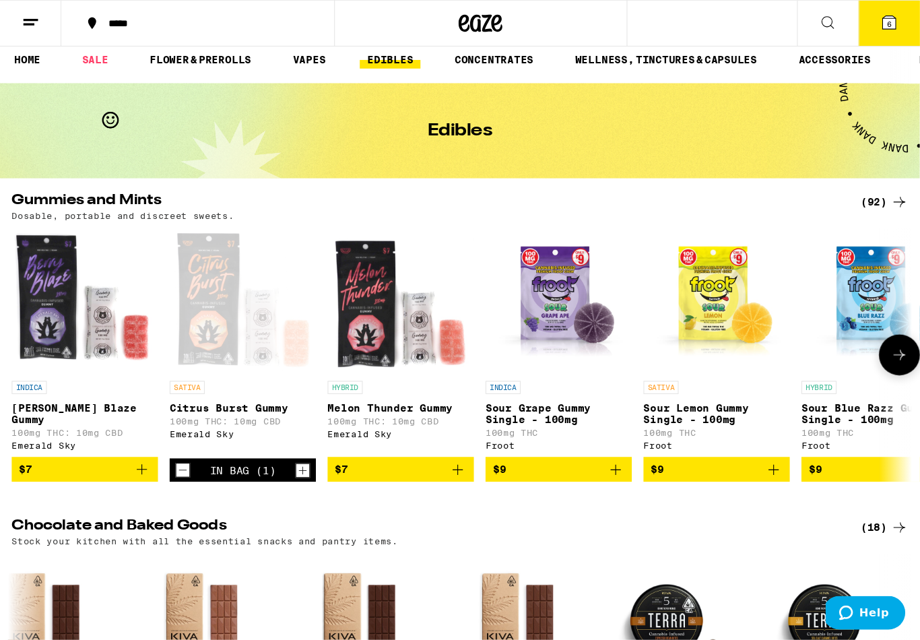
click at [132, 438] on icon "Add to bag" at bounding box center [131, 432] width 16 height 16
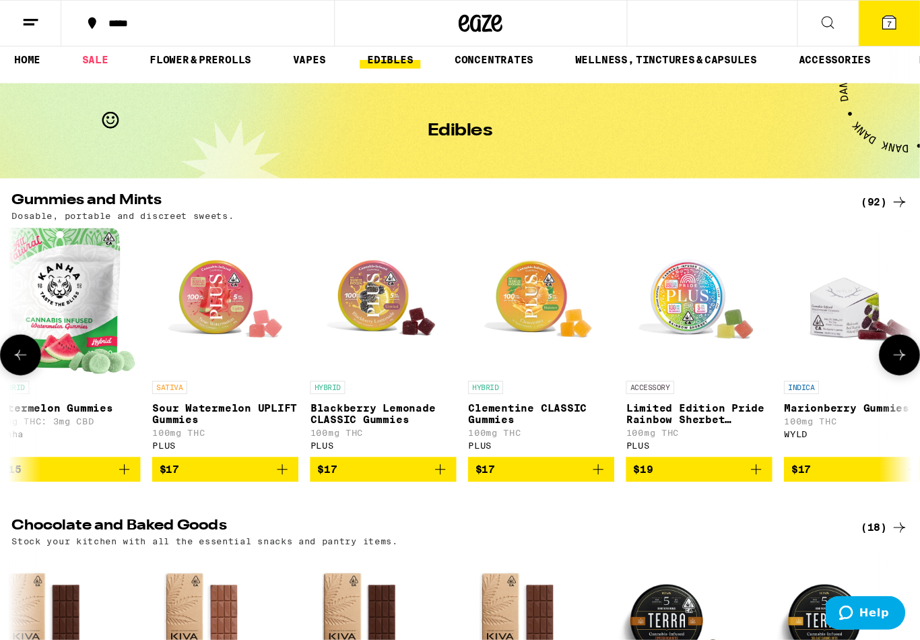
scroll to position [0, 3845]
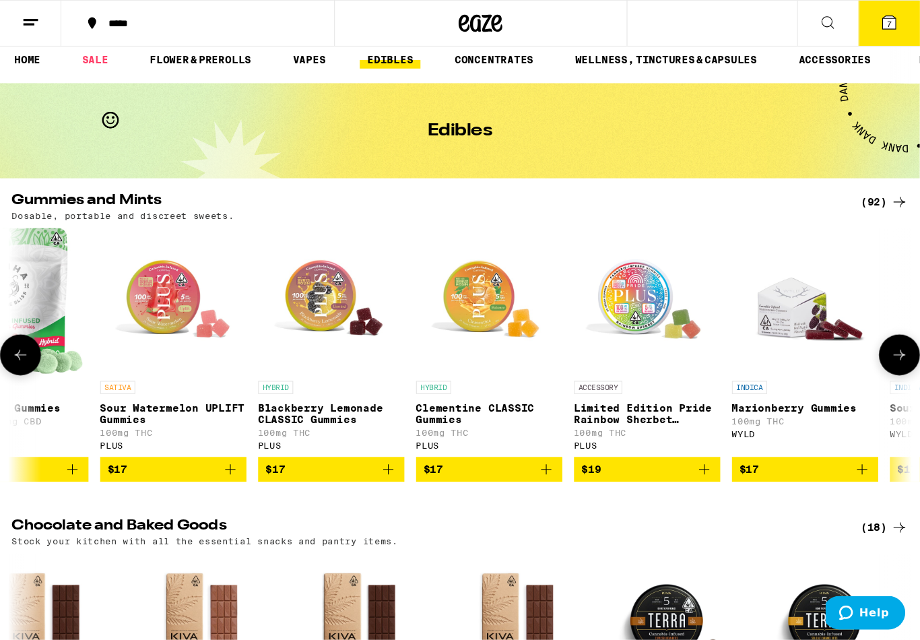
click at [463, 374] on p "Clementine CLASSIC Gummies" at bounding box center [450, 381] width 135 height 22
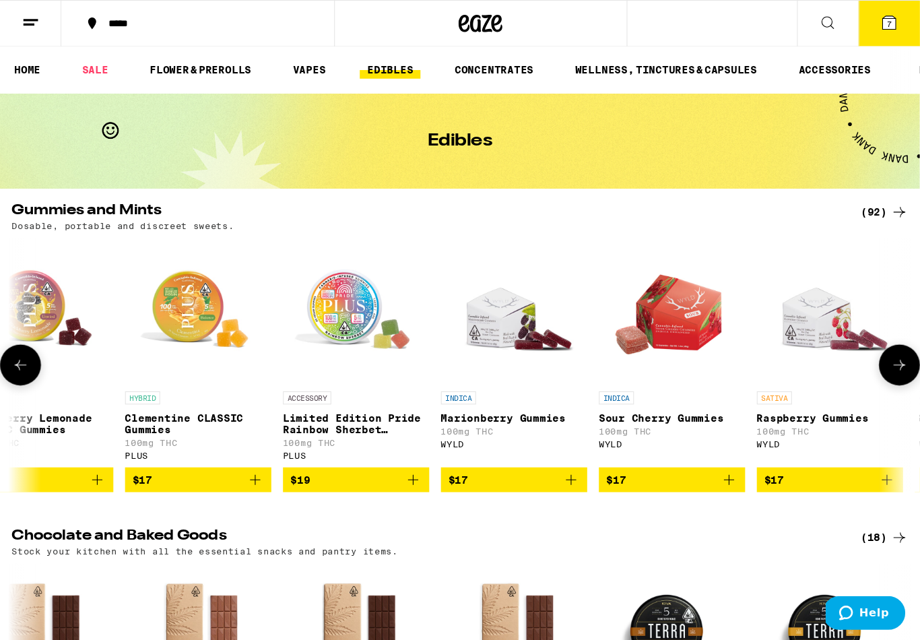
scroll to position [0, 4153]
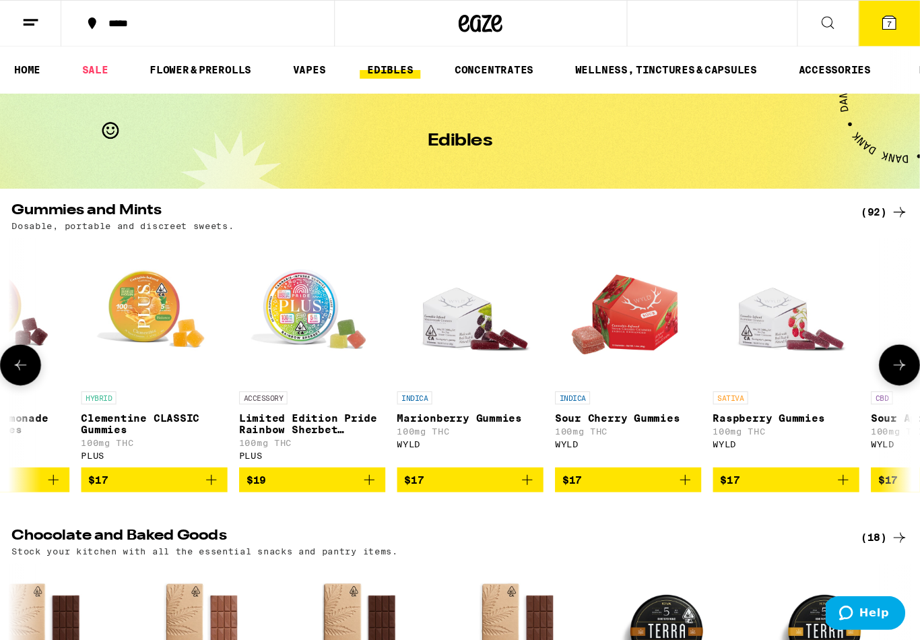
click at [443, 390] on p "Marionberry Gummies" at bounding box center [433, 384] width 135 height 11
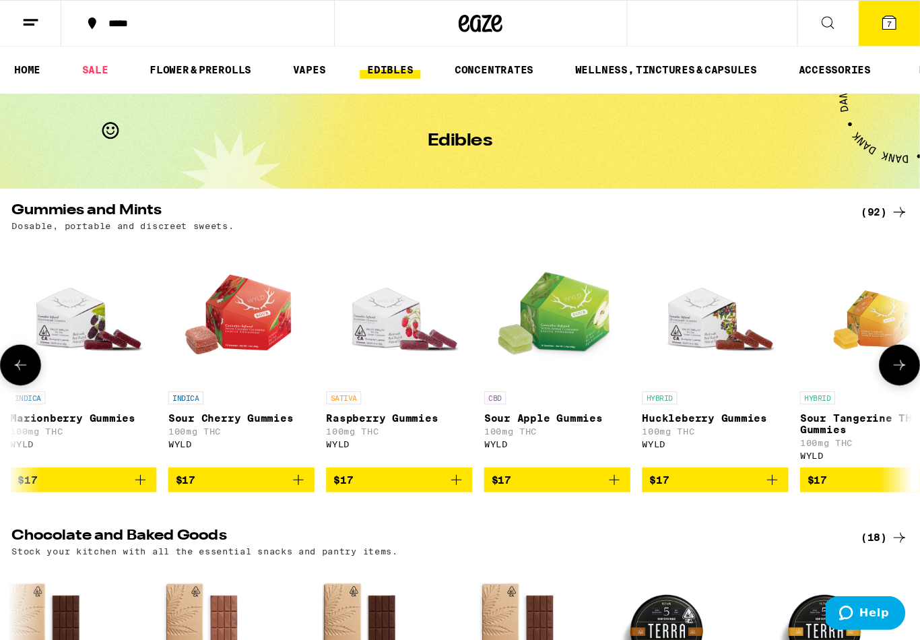
click at [662, 453] on button "$17" at bounding box center [658, 441] width 135 height 23
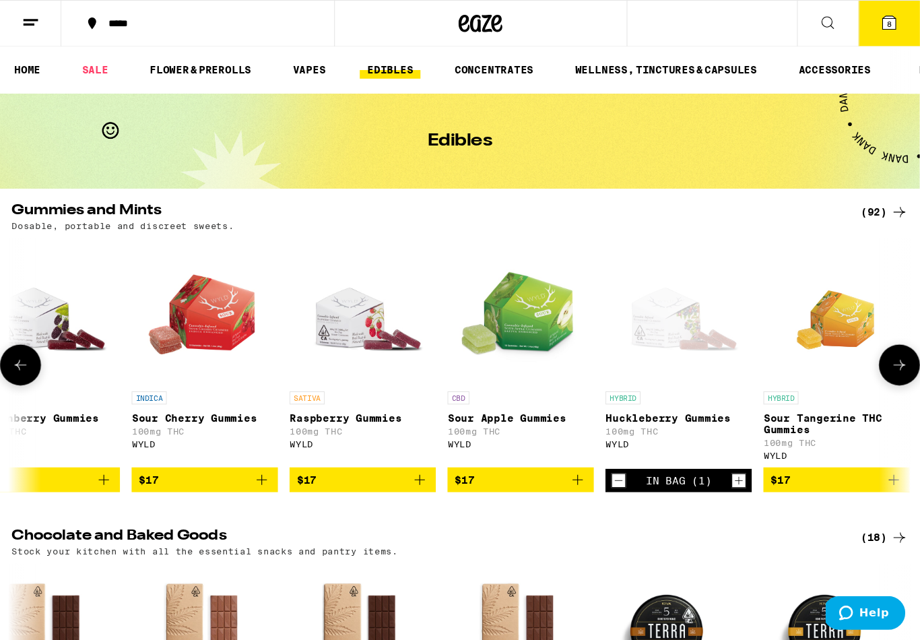
scroll to position [0, 4526]
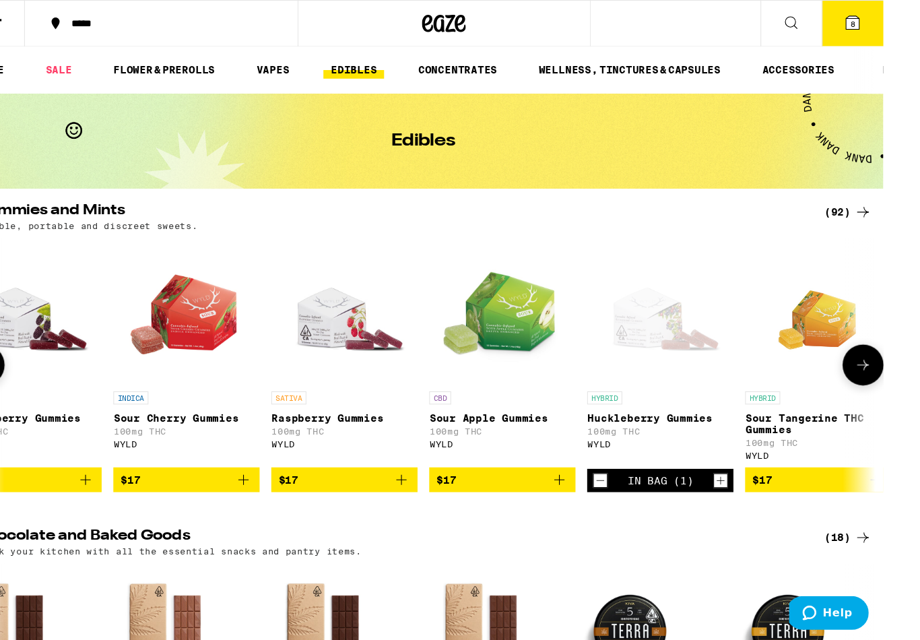
click at [580, 446] on icon "Decrement" at bounding box center [586, 442] width 12 height 16
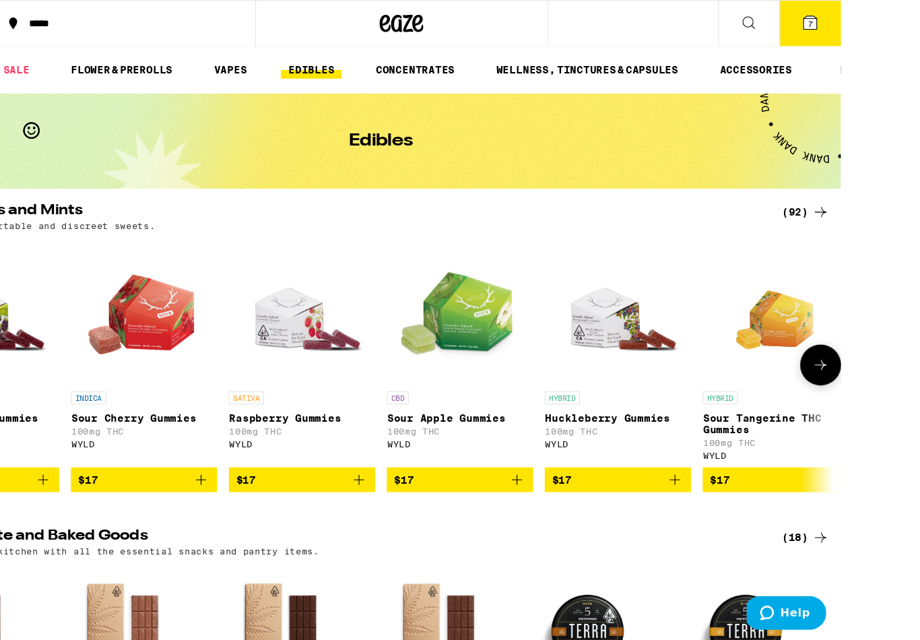
click at [283, 385] on p "Raspberry Gummies" at bounding box center [350, 384] width 135 height 11
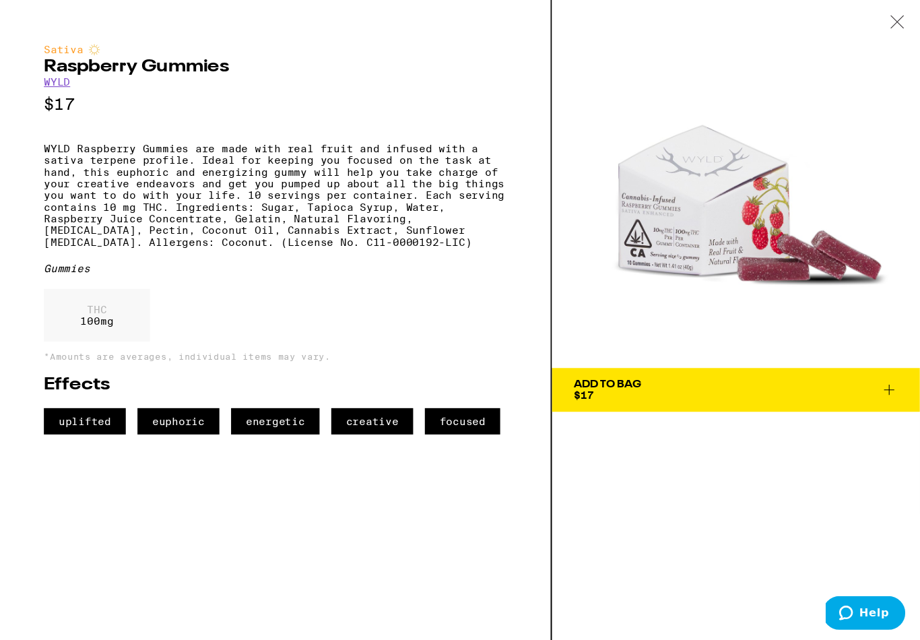
click at [636, 368] on span "Add To Bag $17" at bounding box center [677, 358] width 298 height 19
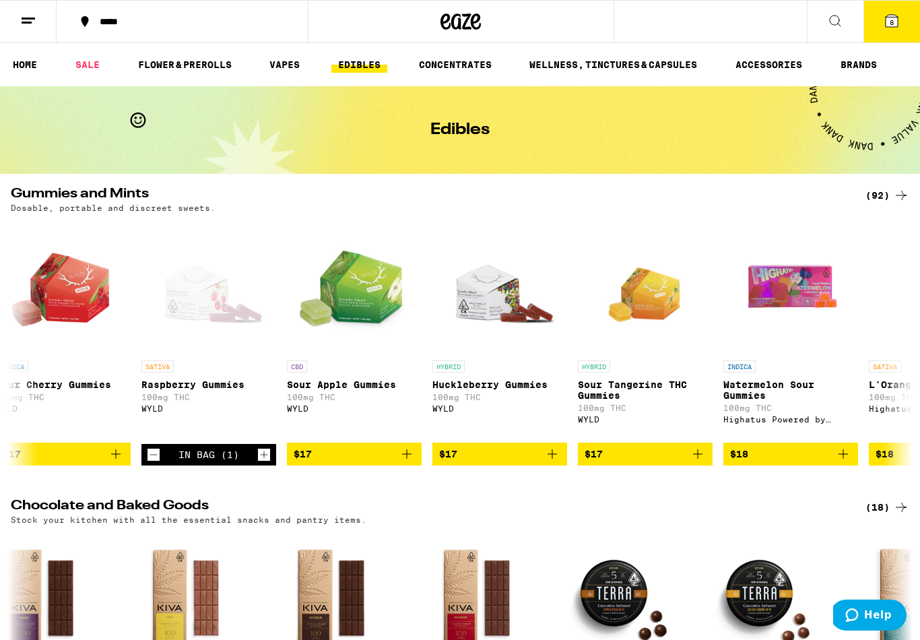
scroll to position [0, 4613]
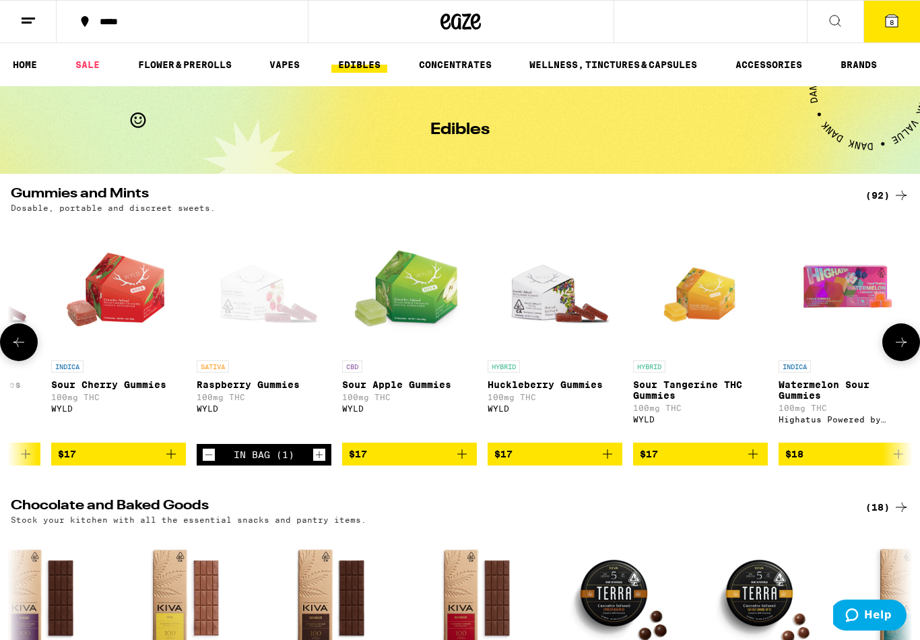
click at [553, 390] on p "Huckleberry Gummies" at bounding box center [554, 384] width 135 height 11
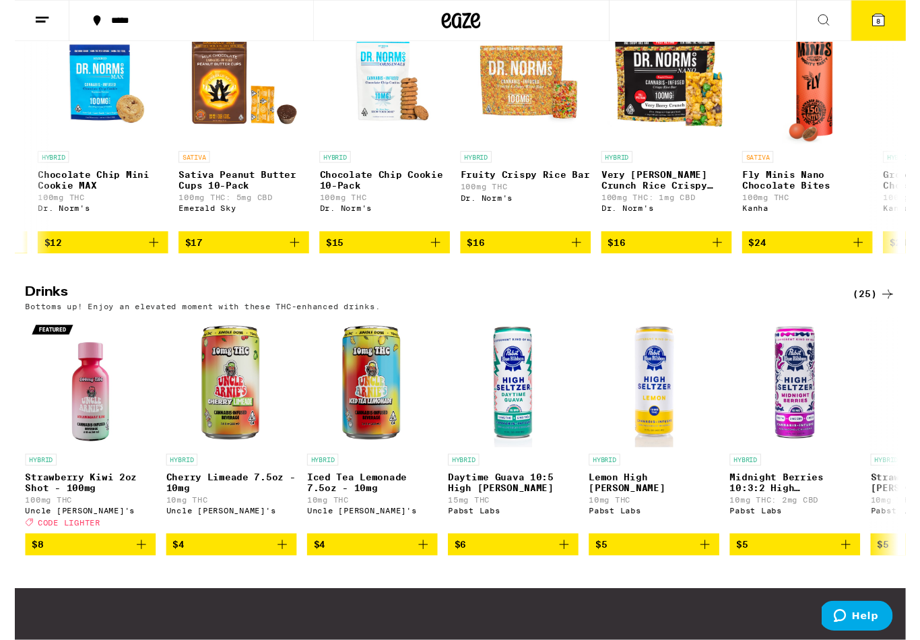
scroll to position [538, 0]
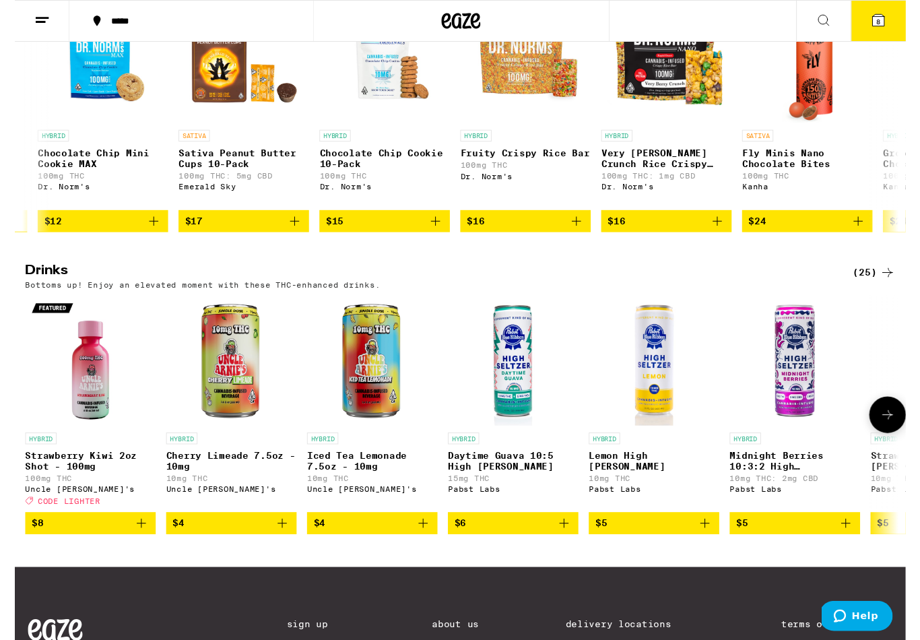
click at [63, 487] on p "Strawberry Kiwi 2oz Shot - 100mg" at bounding box center [78, 476] width 135 height 22
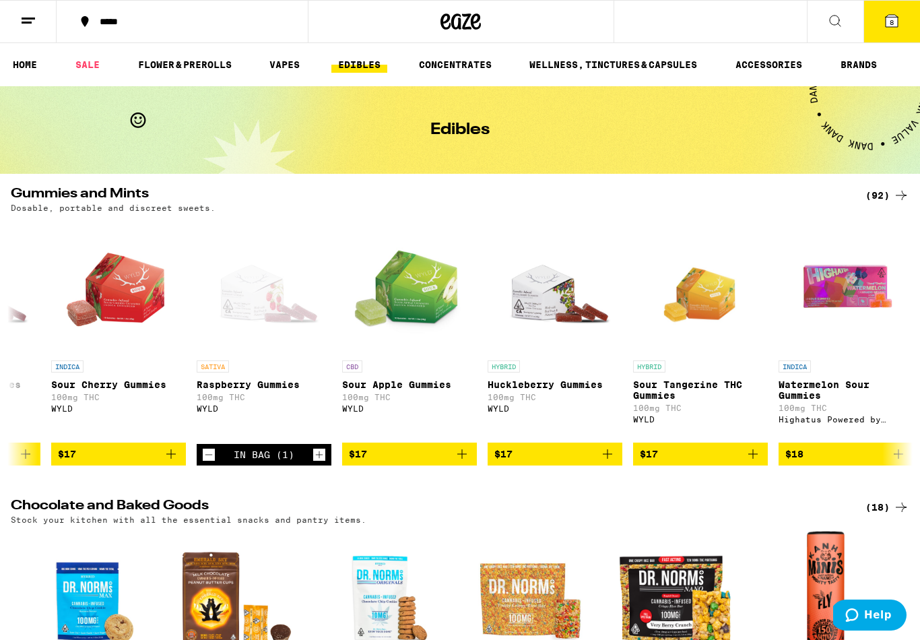
scroll to position [559, 0]
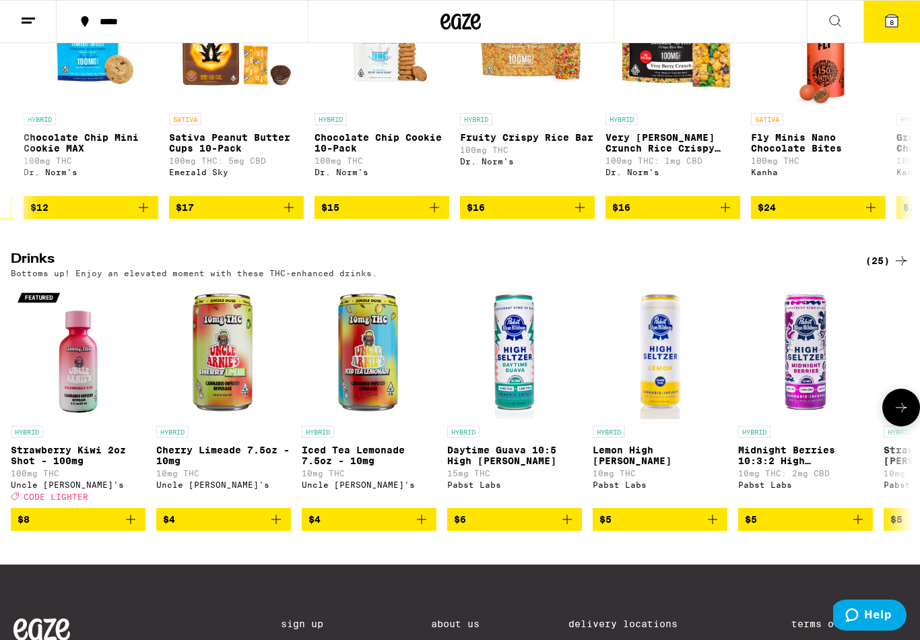
click at [131, 524] on icon "Add to bag" at bounding box center [130, 518] width 9 height 9
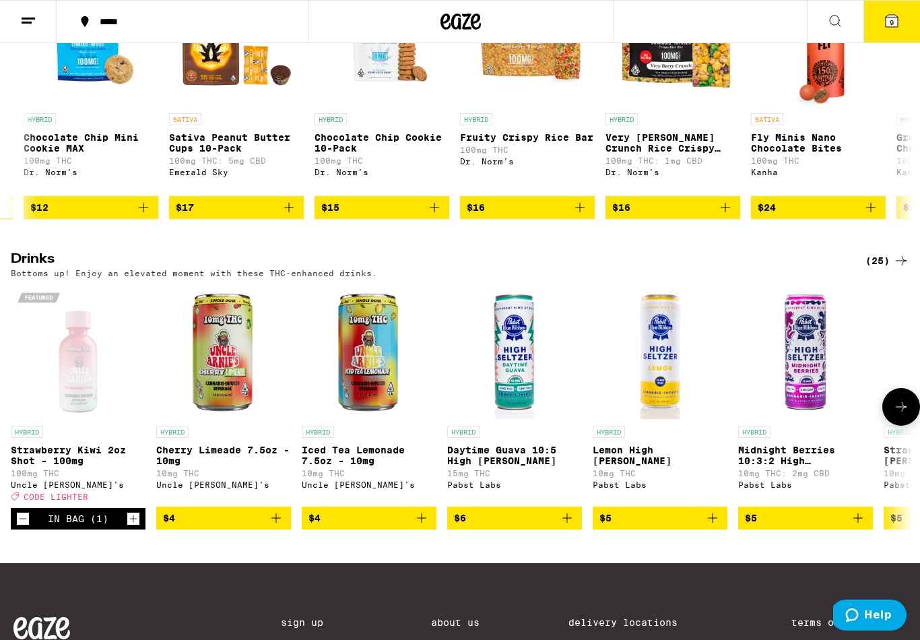
click at [138, 526] on icon "Increment" at bounding box center [133, 518] width 12 height 16
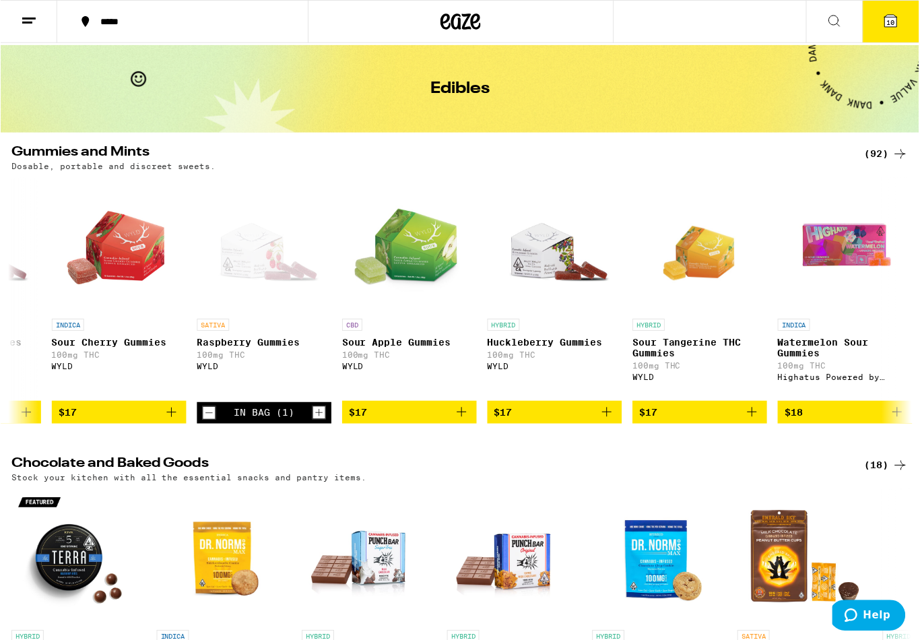
scroll to position [0, 0]
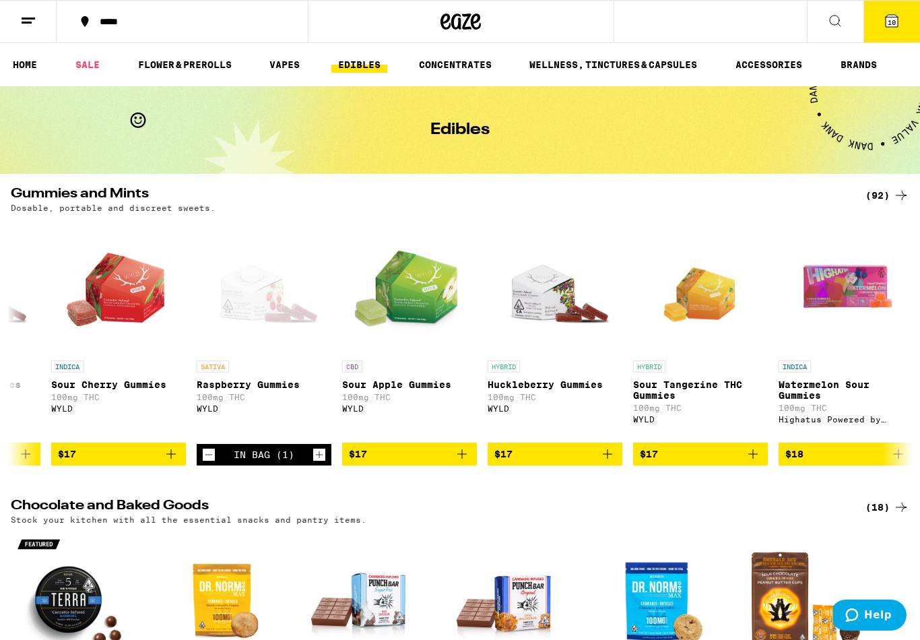
click at [893, 24] on span "10" at bounding box center [891, 22] width 8 height 8
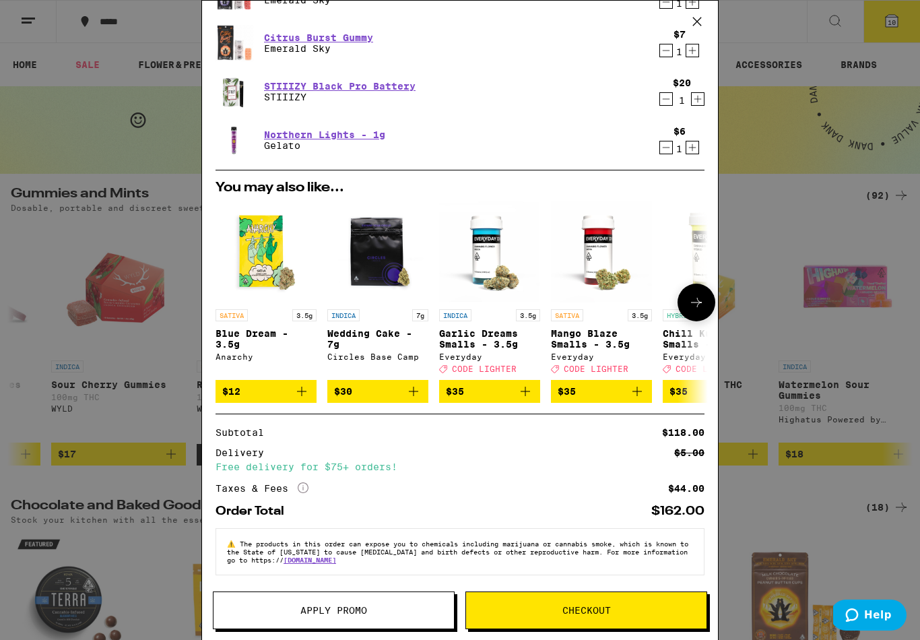
scroll to position [327, 0]
click at [594, 616] on button "Checkout" at bounding box center [586, 610] width 242 height 38
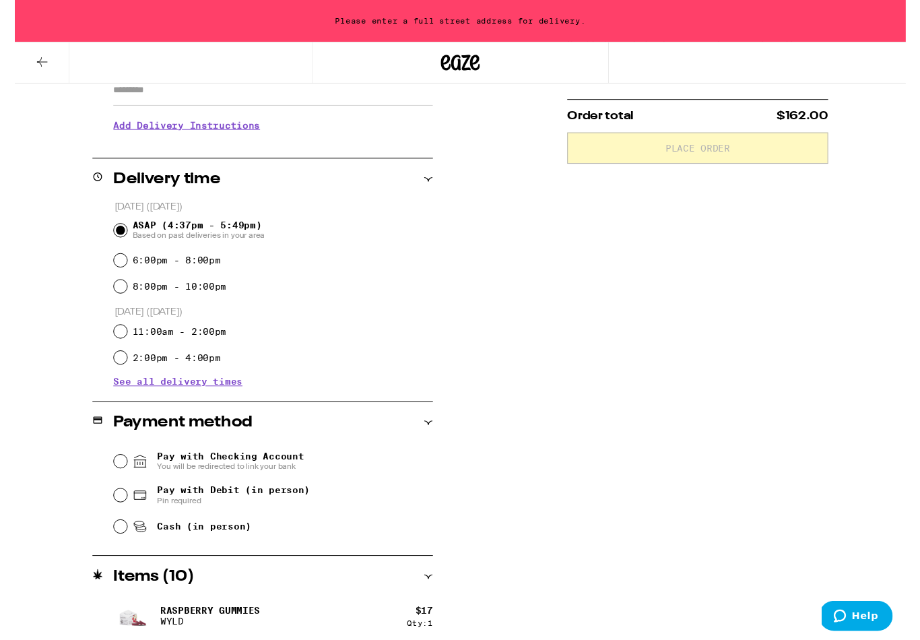
scroll to position [255, 0]
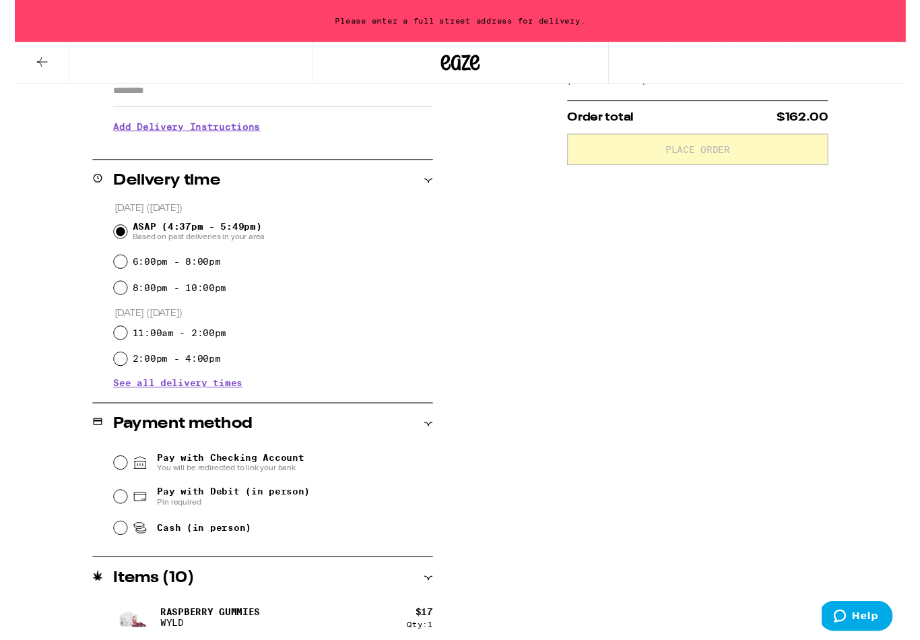
click at [110, 478] on input "Pay with Checking Account You will be redirected to link your bank" at bounding box center [108, 477] width 13 height 13
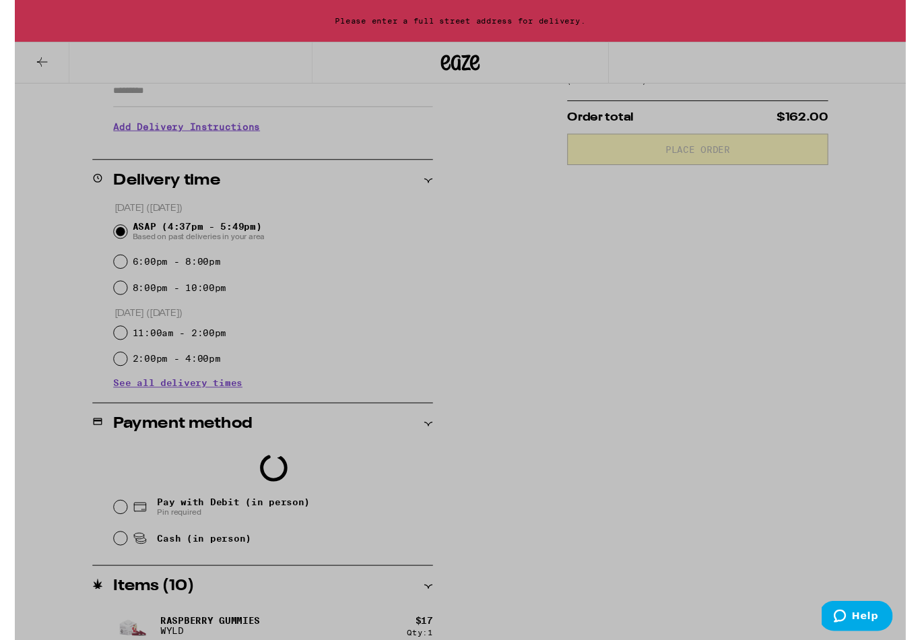
scroll to position [254, 0]
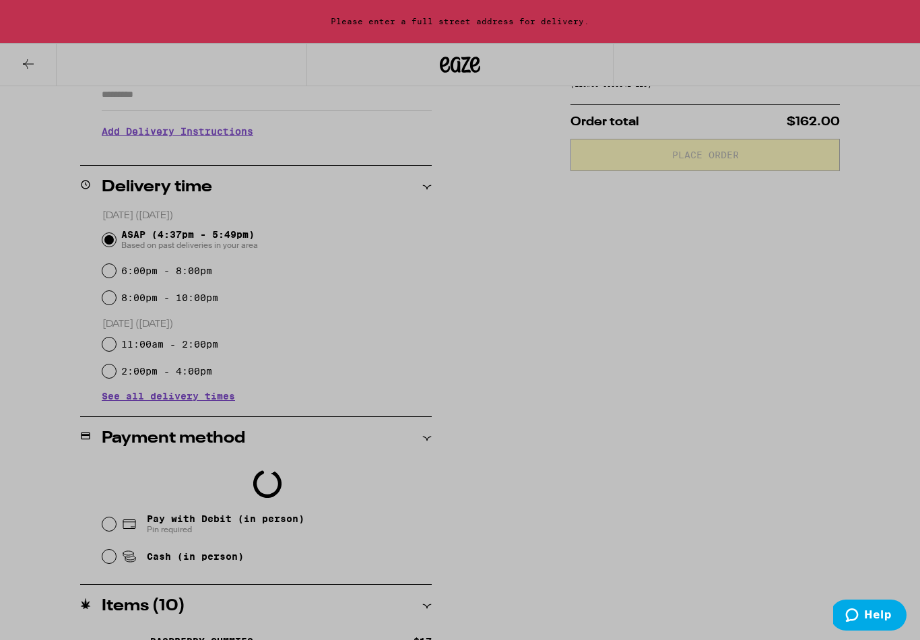
click at [28, 69] on div at bounding box center [460, 320] width 920 height 640
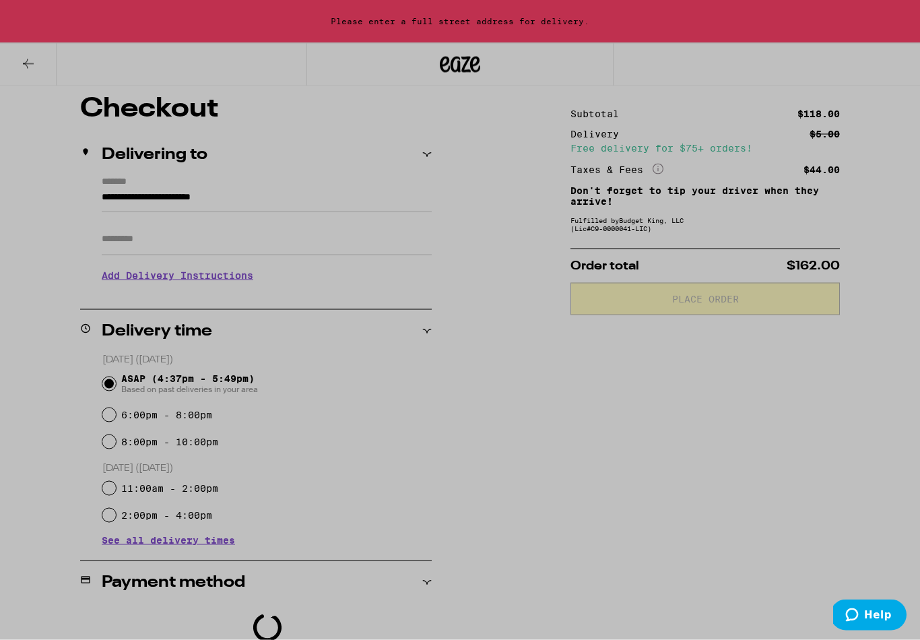
scroll to position [0, 0]
